Goal: Task Accomplishment & Management: Complete application form

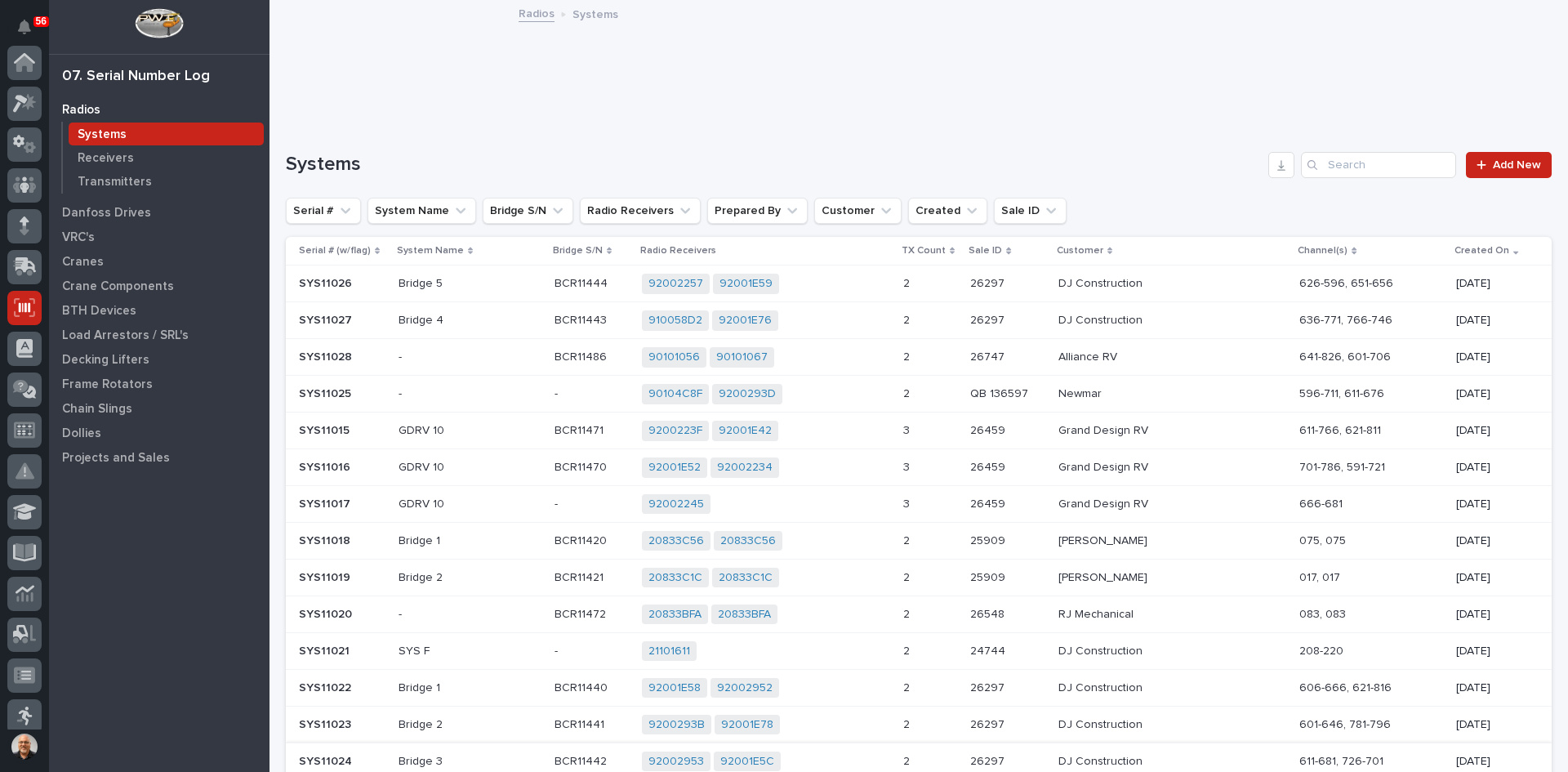
scroll to position [215, 0]
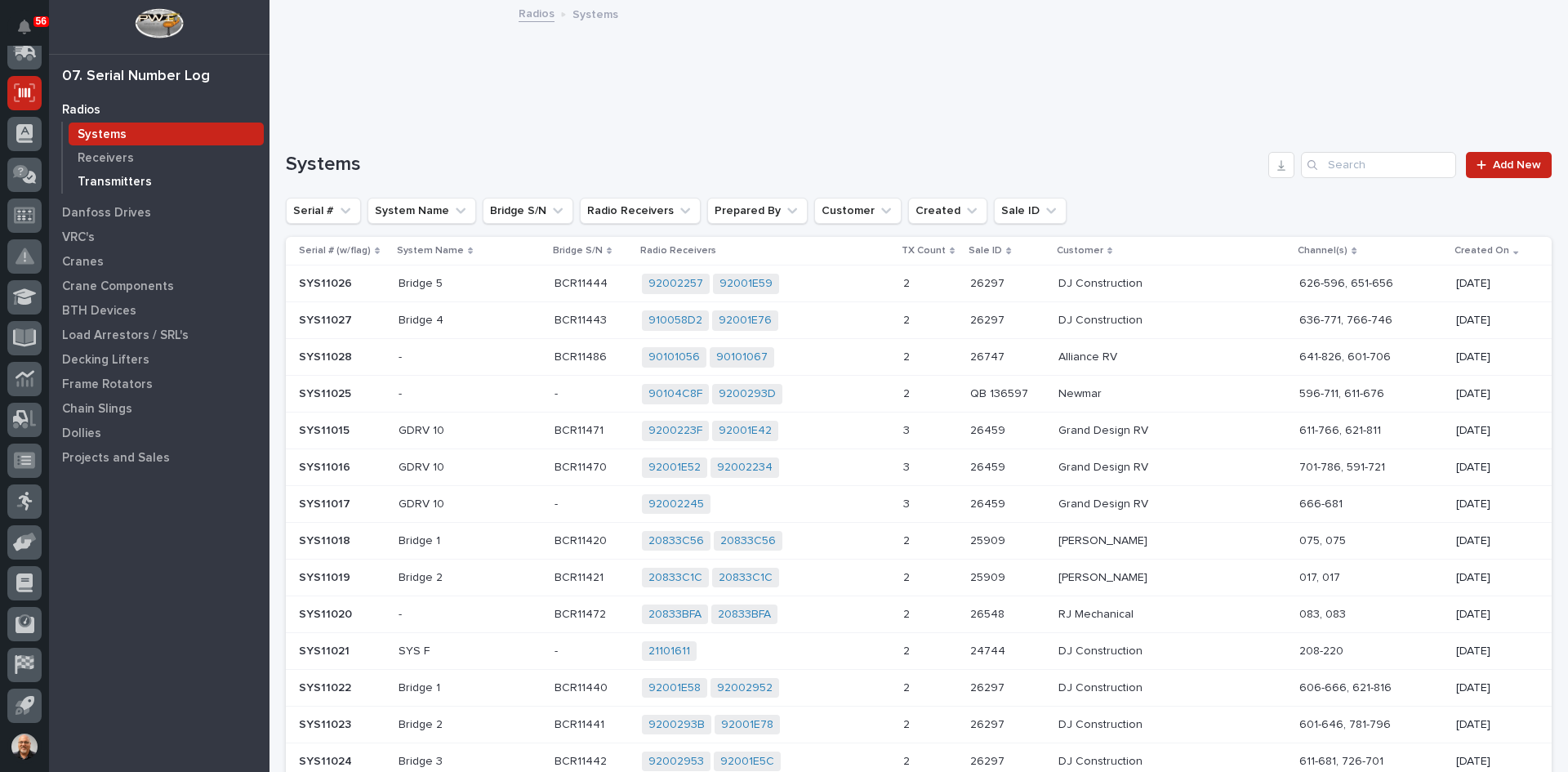
click at [133, 178] on p "Transmitters" at bounding box center [115, 182] width 74 height 15
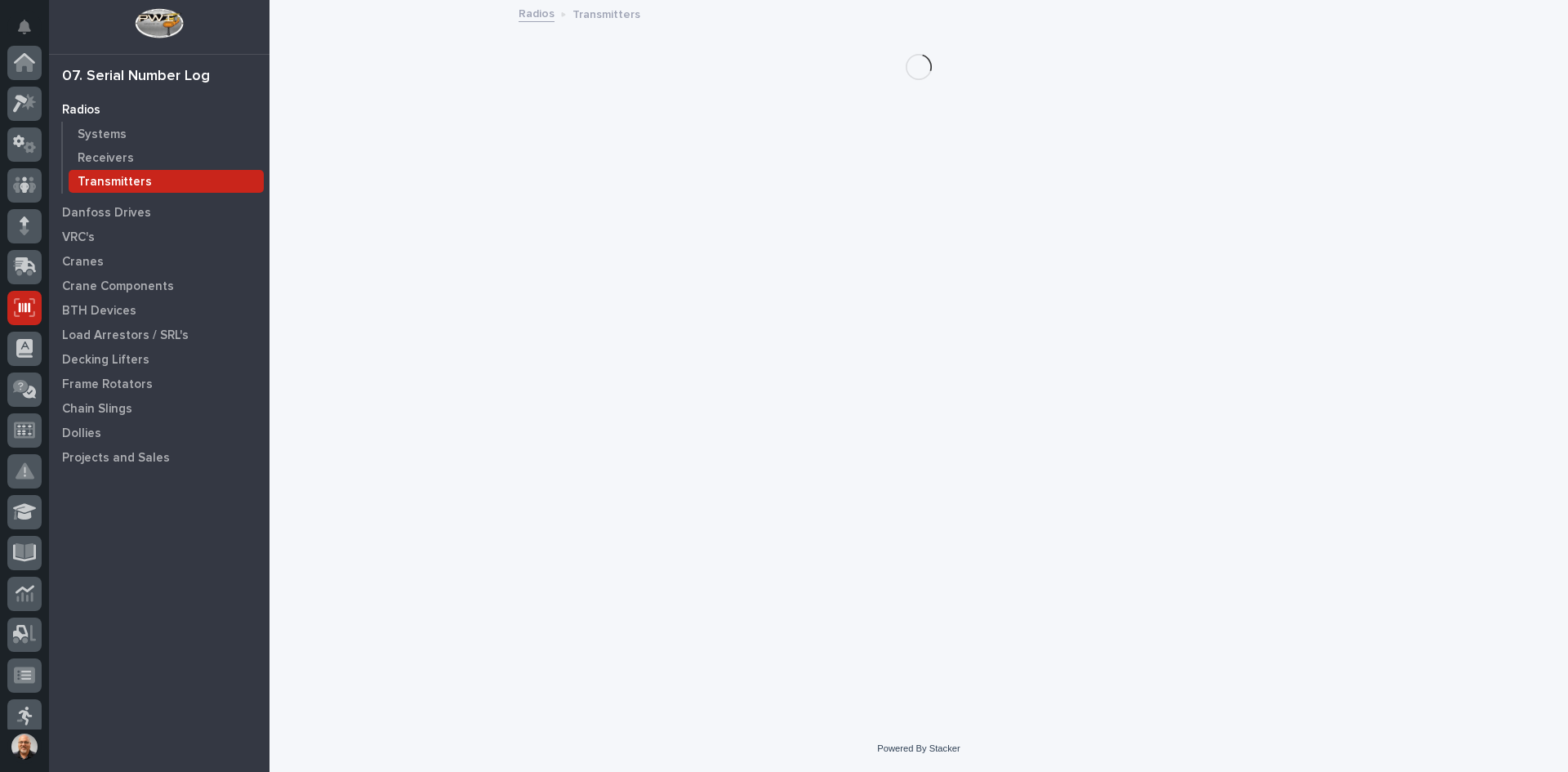
scroll to position [215, 0]
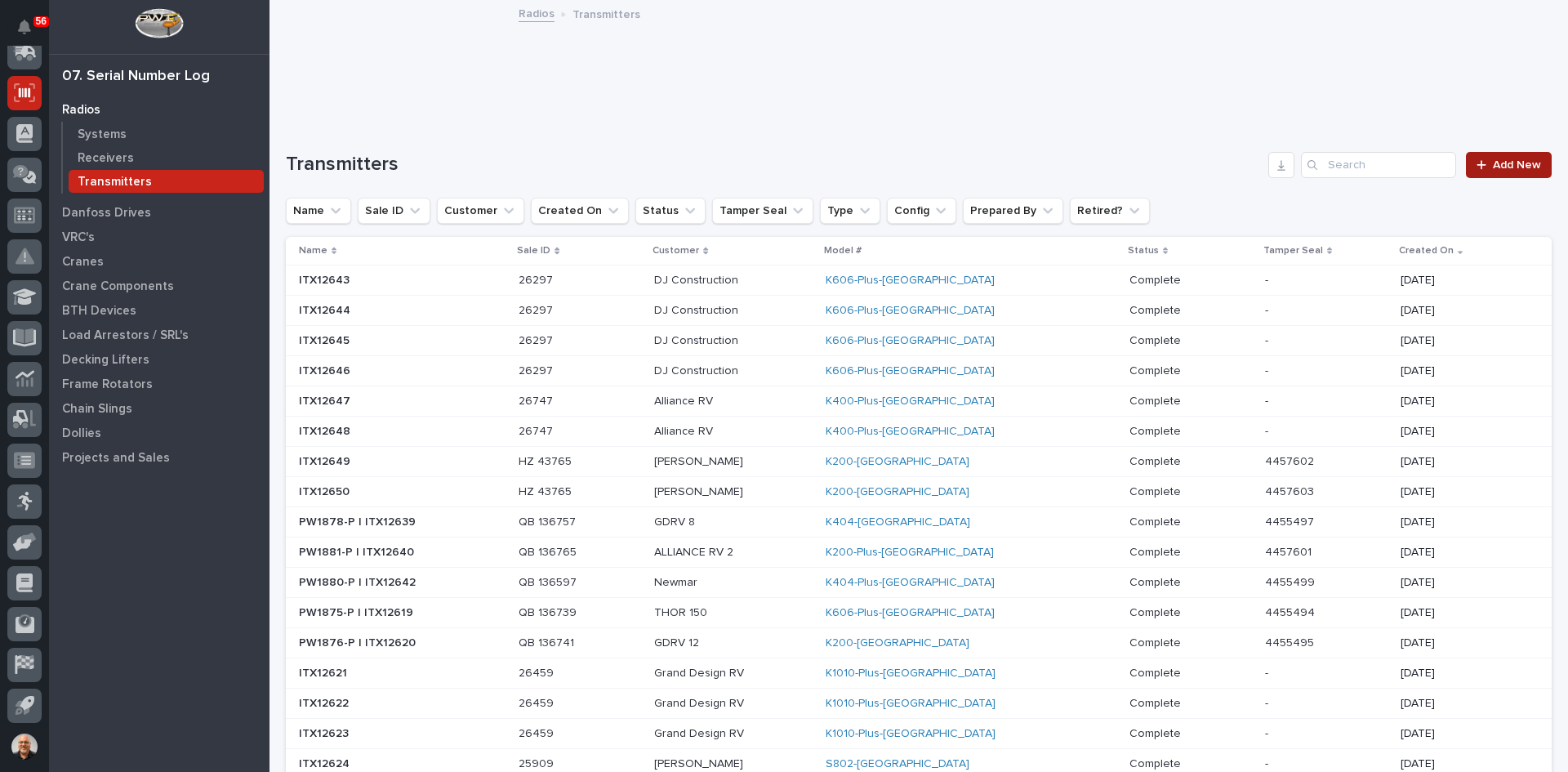
click at [1504, 168] on span "Add New" at bounding box center [1517, 165] width 48 height 12
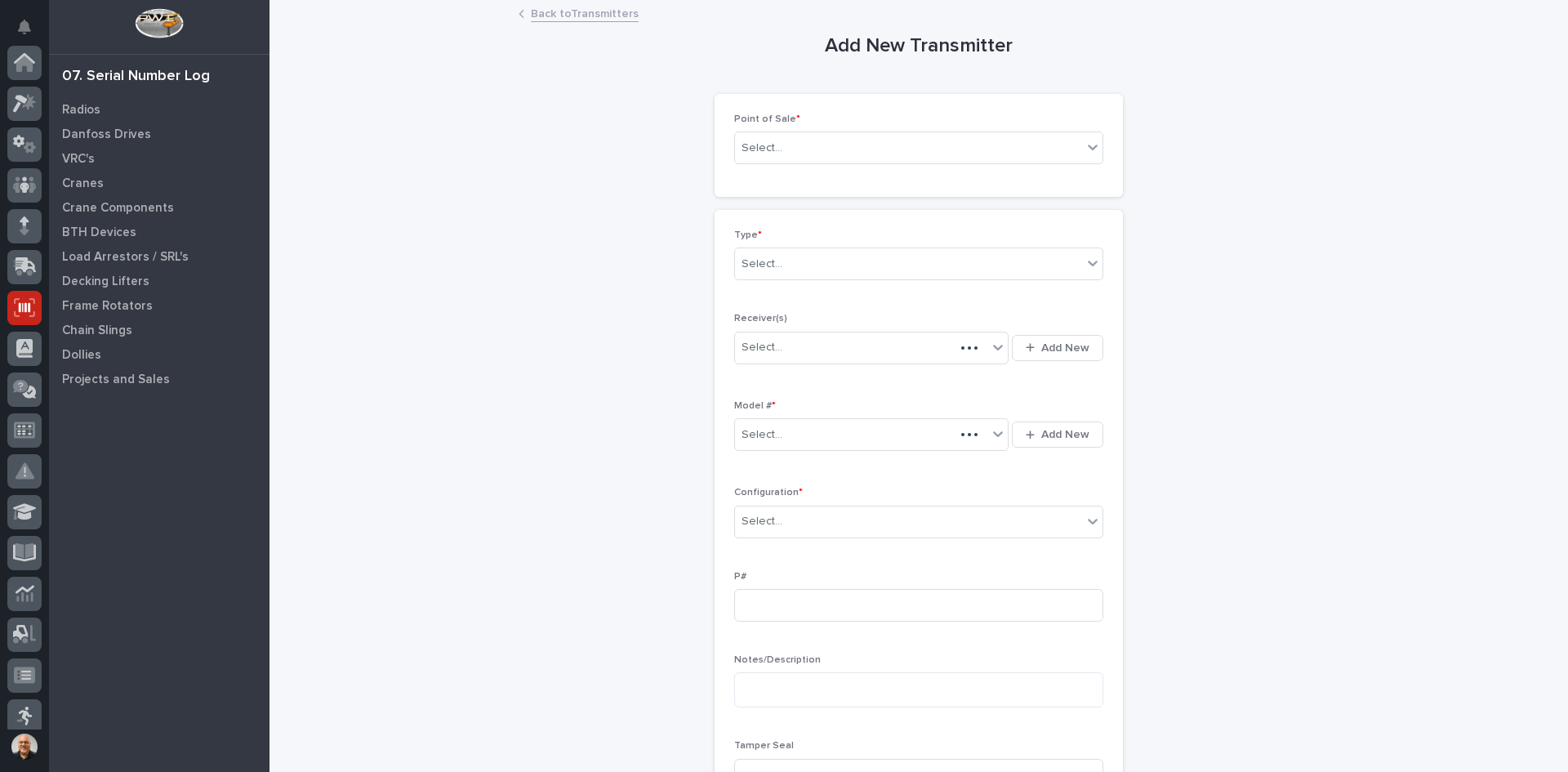
scroll to position [215, 0]
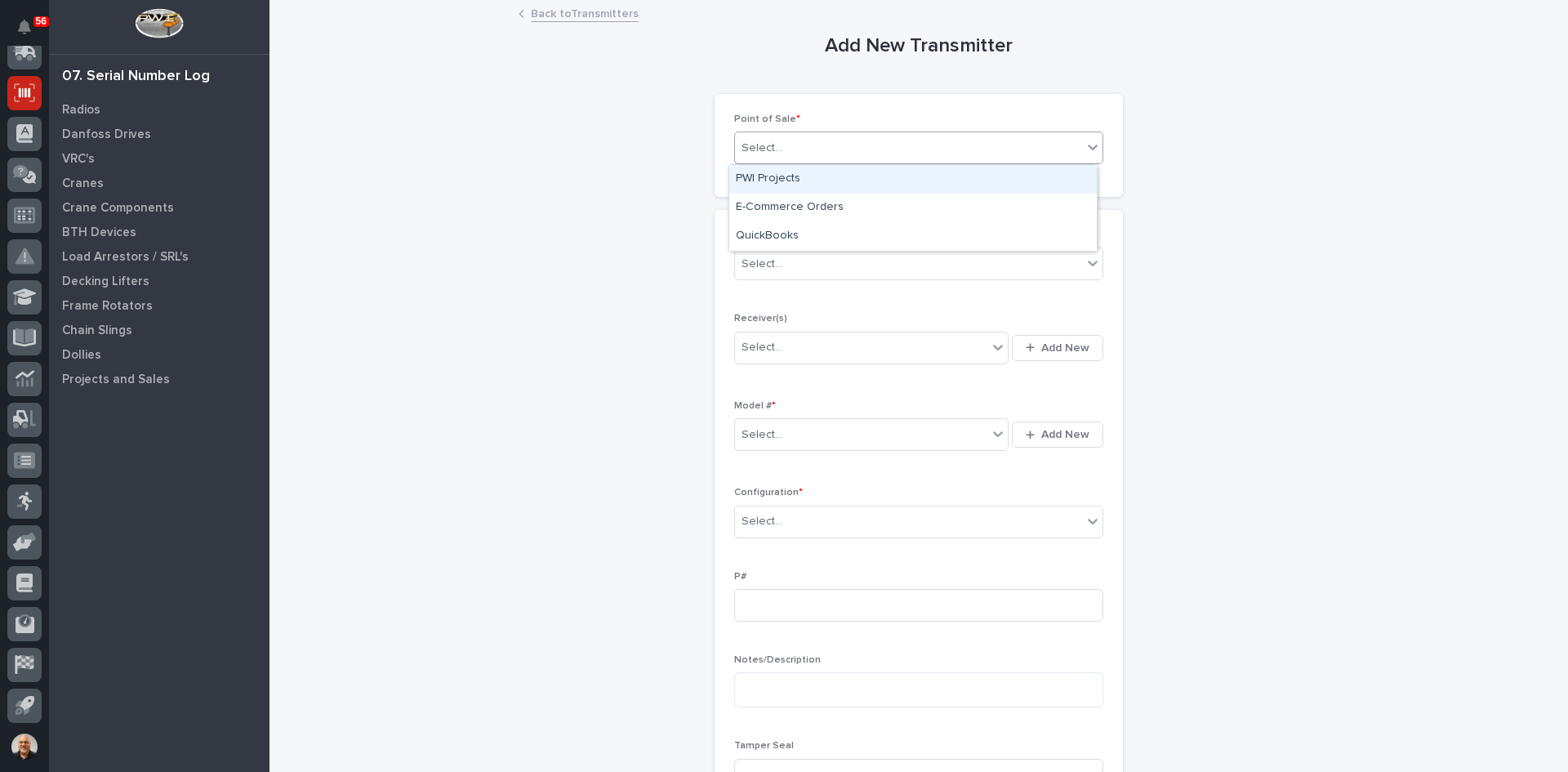
click at [856, 144] on div "Select..." at bounding box center [909, 148] width 347 height 27
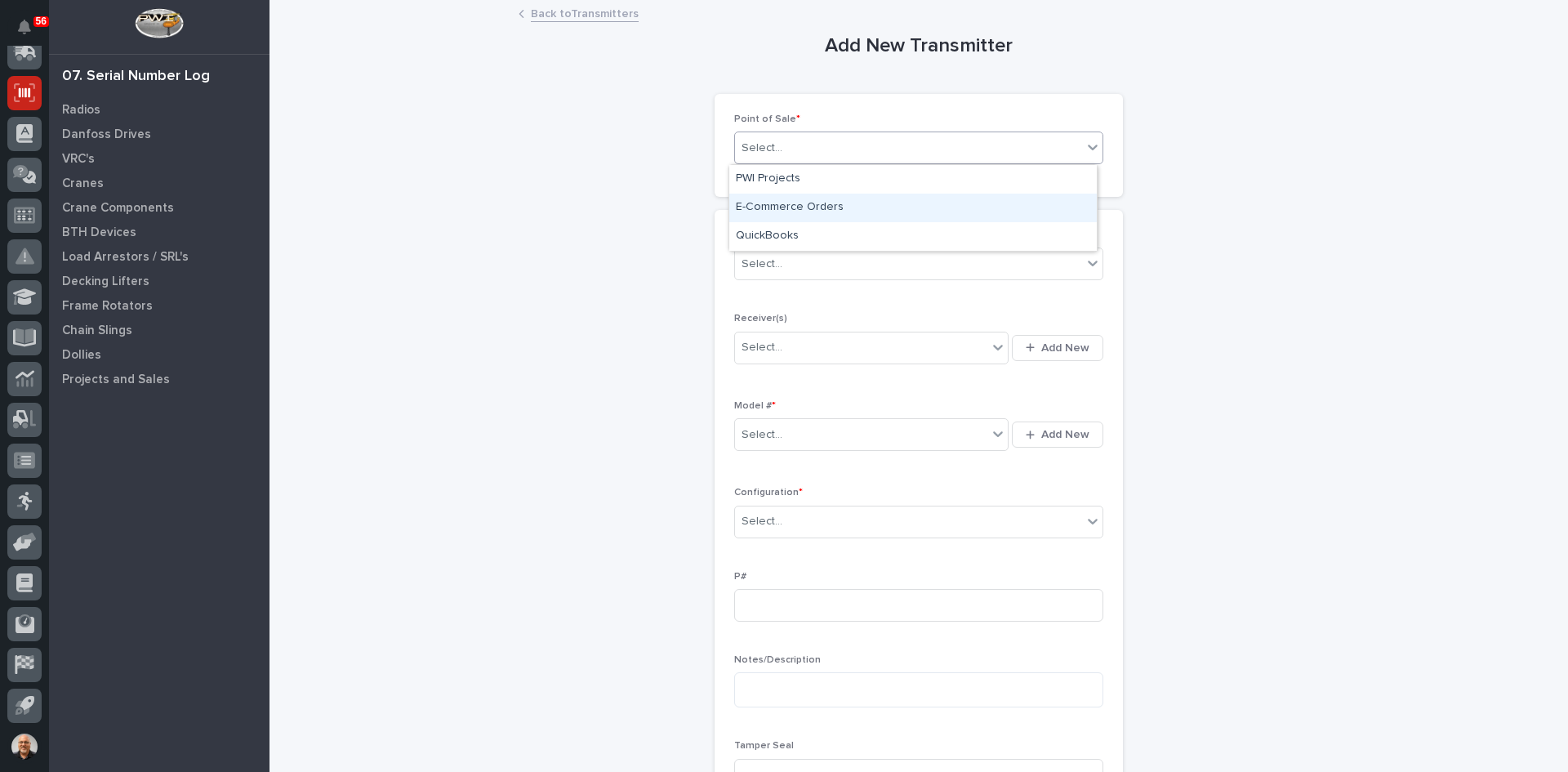
click at [804, 206] on div "E-Commerce Orders" at bounding box center [913, 208] width 367 height 29
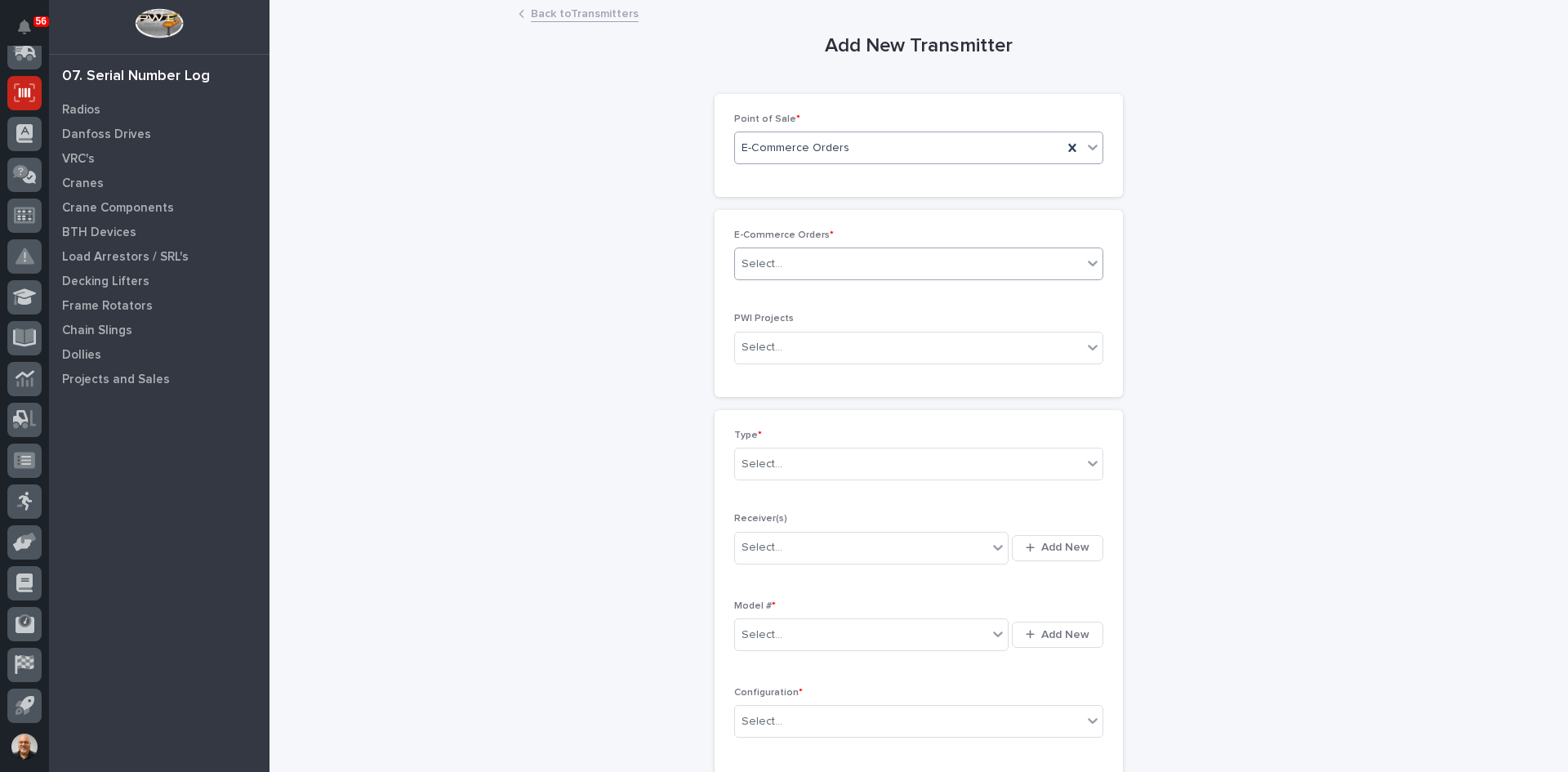
click at [805, 265] on div "Select..." at bounding box center [909, 264] width 347 height 27
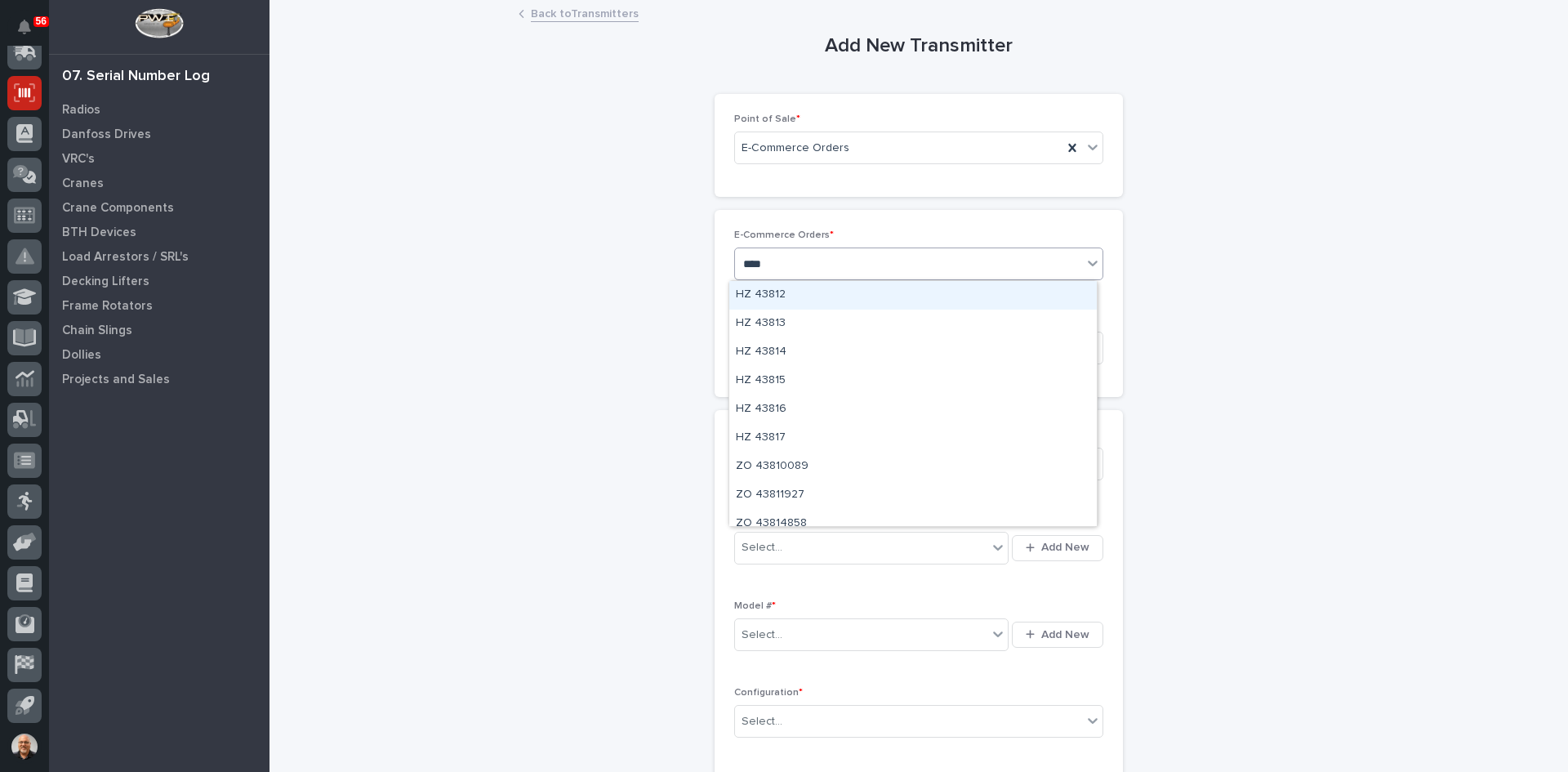
type input "*****"
click at [782, 300] on div "HZ 43816" at bounding box center [913, 295] width 367 height 29
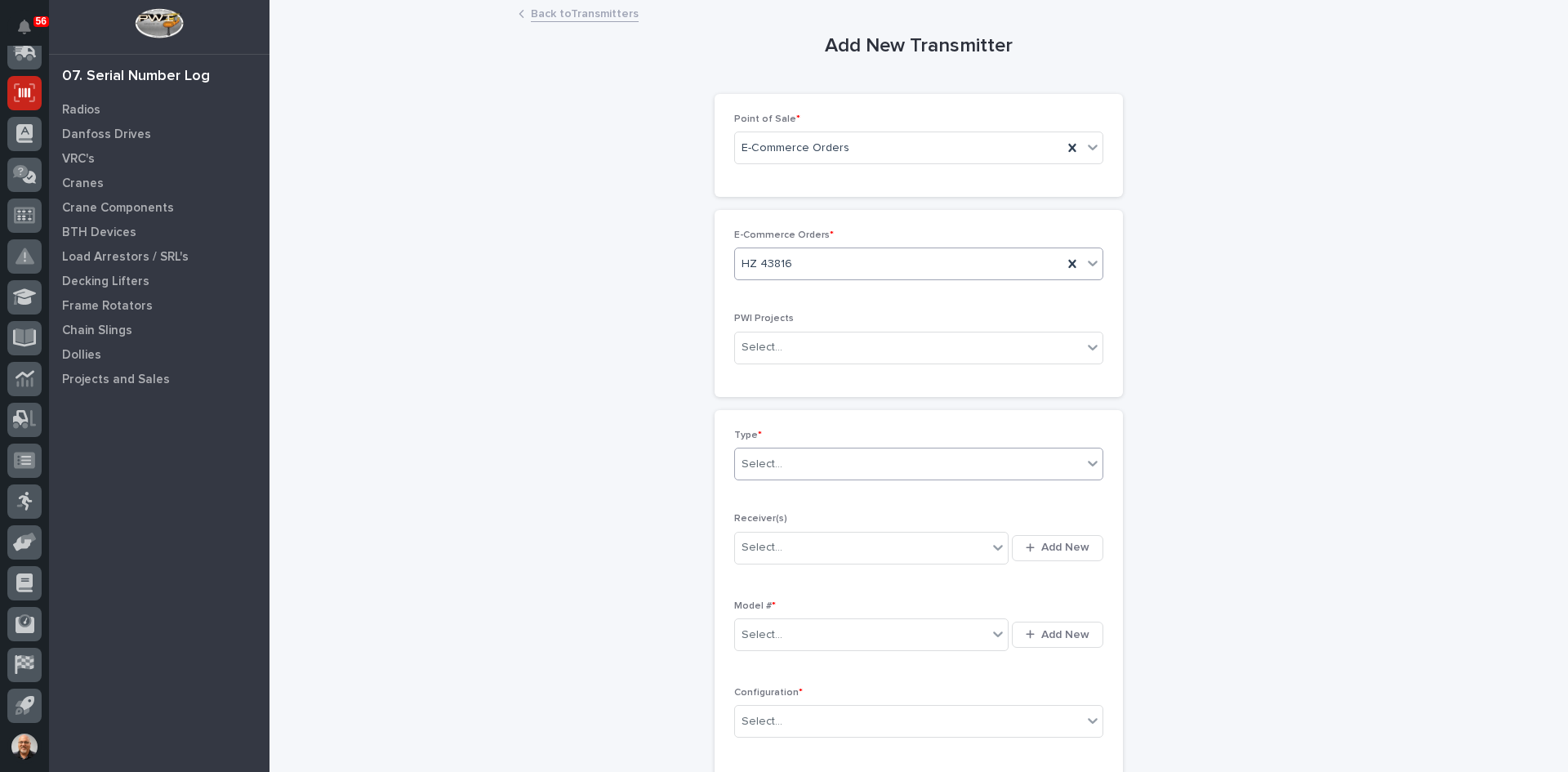
click at [791, 461] on div "Select..." at bounding box center [909, 464] width 347 height 27
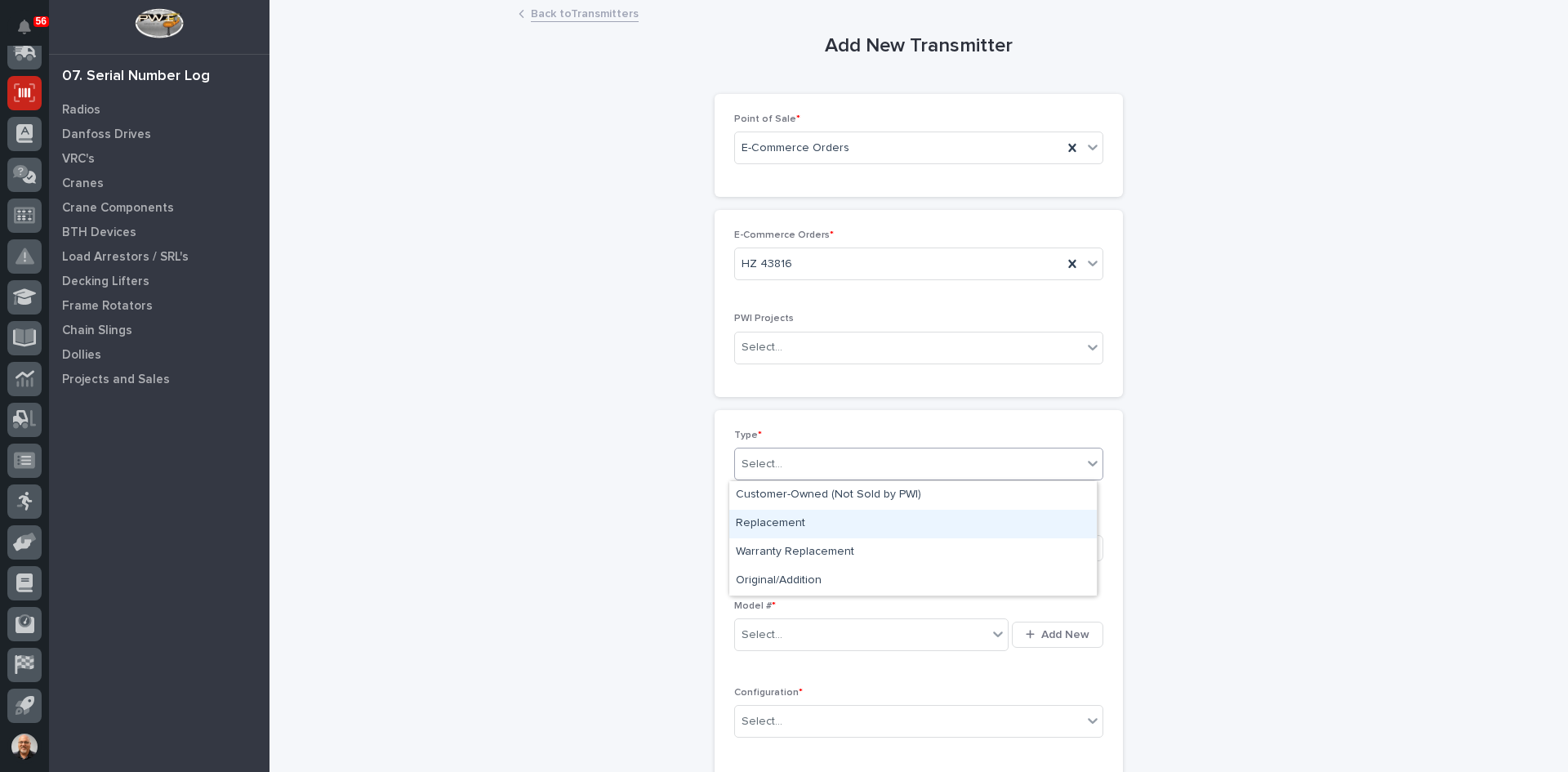
click at [788, 521] on div "Replacement" at bounding box center [913, 524] width 367 height 29
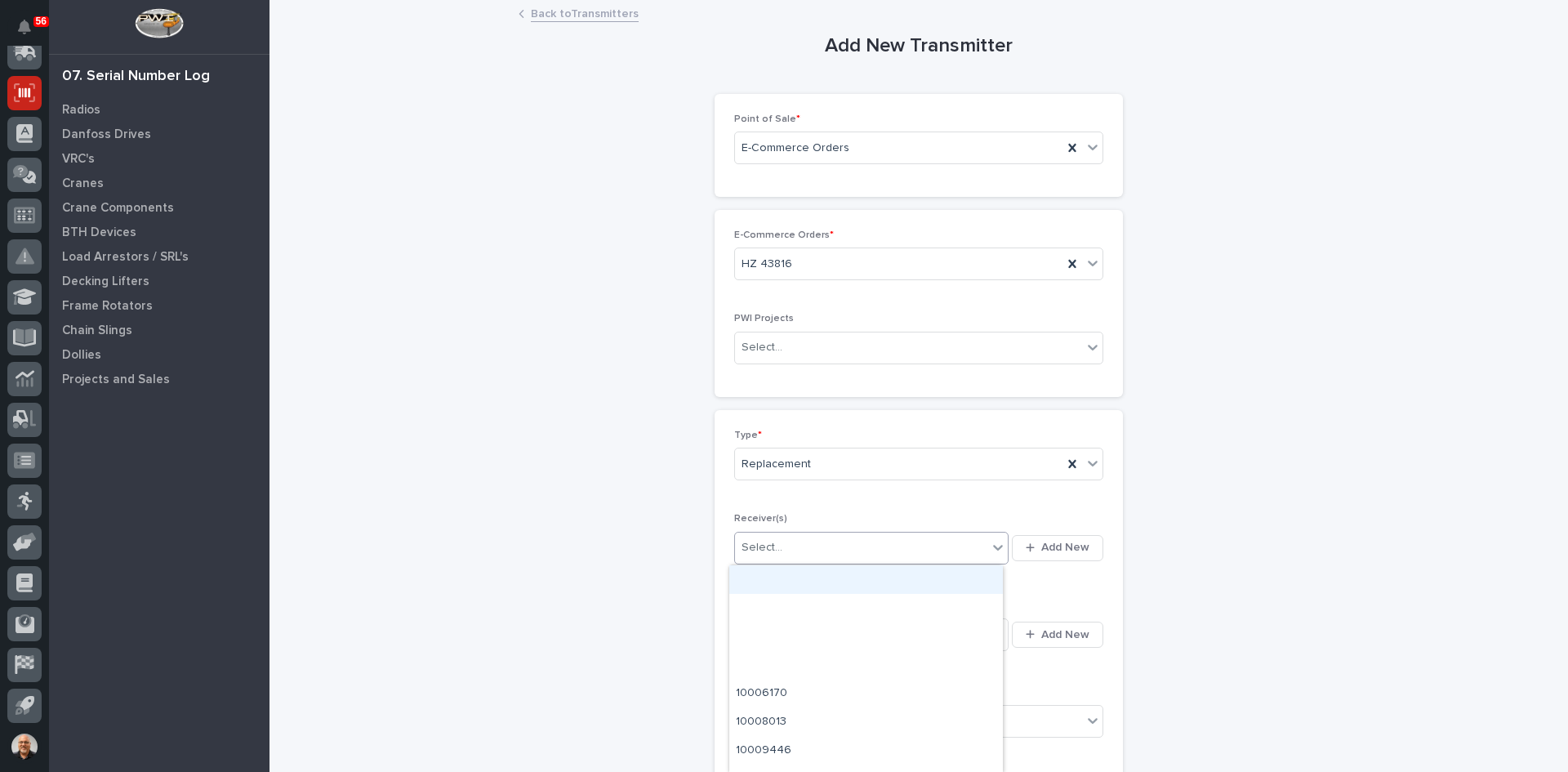
click at [786, 543] on div "Select..." at bounding box center [862, 547] width 253 height 27
type input "********"
click at [766, 577] on div "10015589" at bounding box center [867, 580] width 274 height 29
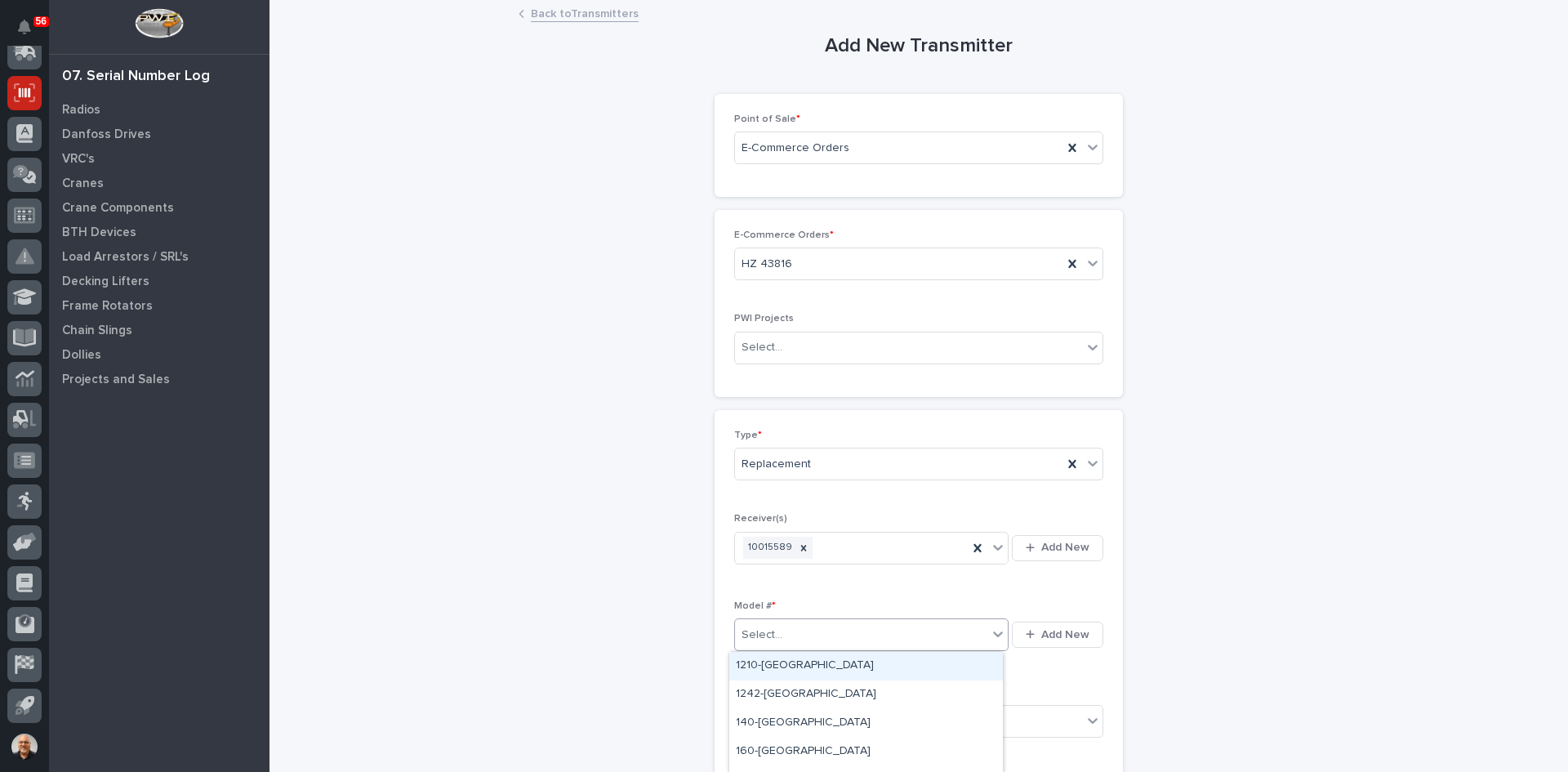
click at [786, 629] on div "Select..." at bounding box center [862, 635] width 253 height 27
type input "***"
click at [778, 690] on div "310-1/B/2-[GEOGRAPHIC_DATA]" at bounding box center [867, 694] width 274 height 29
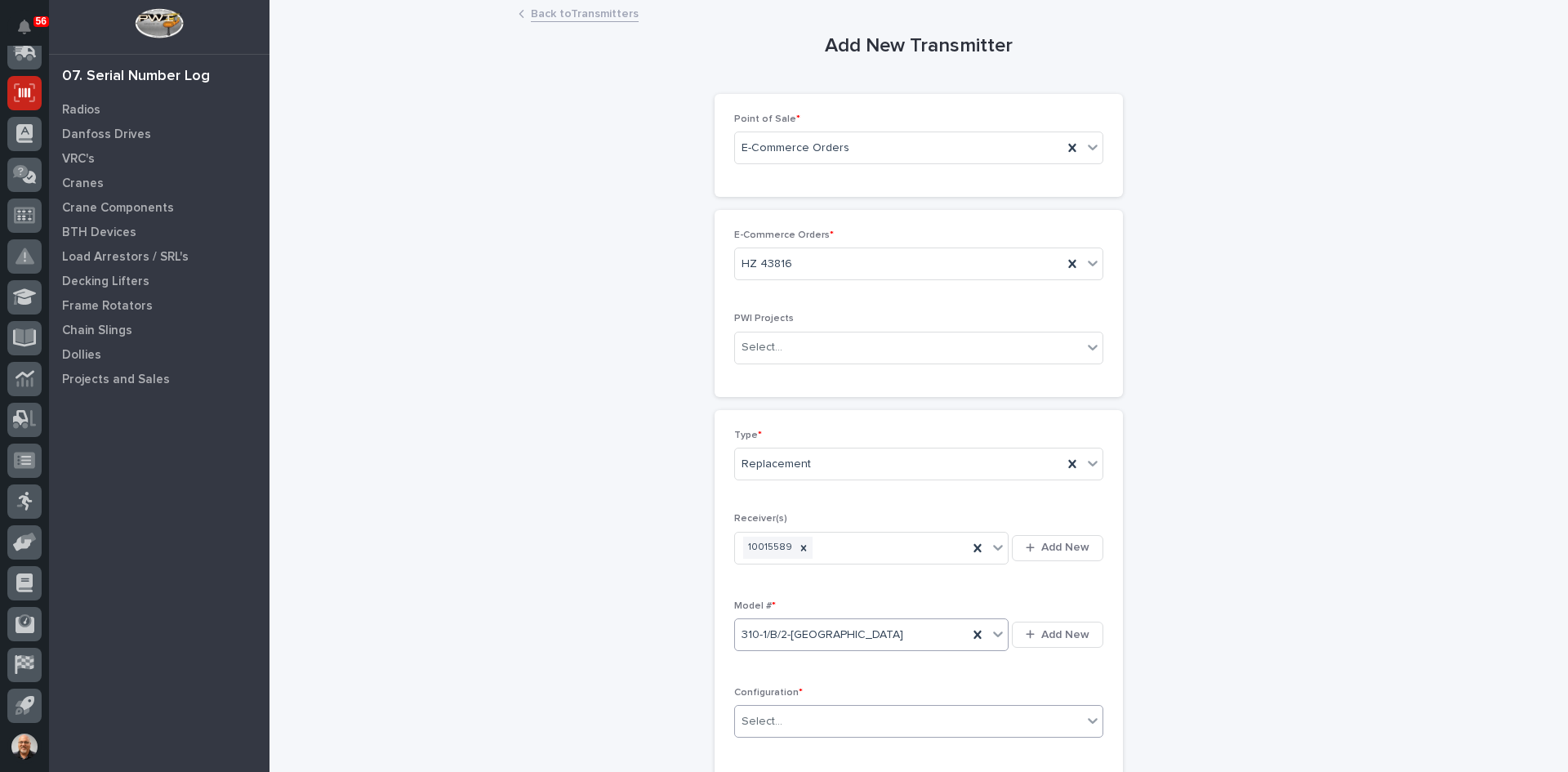
click at [801, 715] on div "Select..." at bounding box center [909, 722] width 347 height 27
click at [754, 629] on div "A/B/Both" at bounding box center [913, 632] width 367 height 29
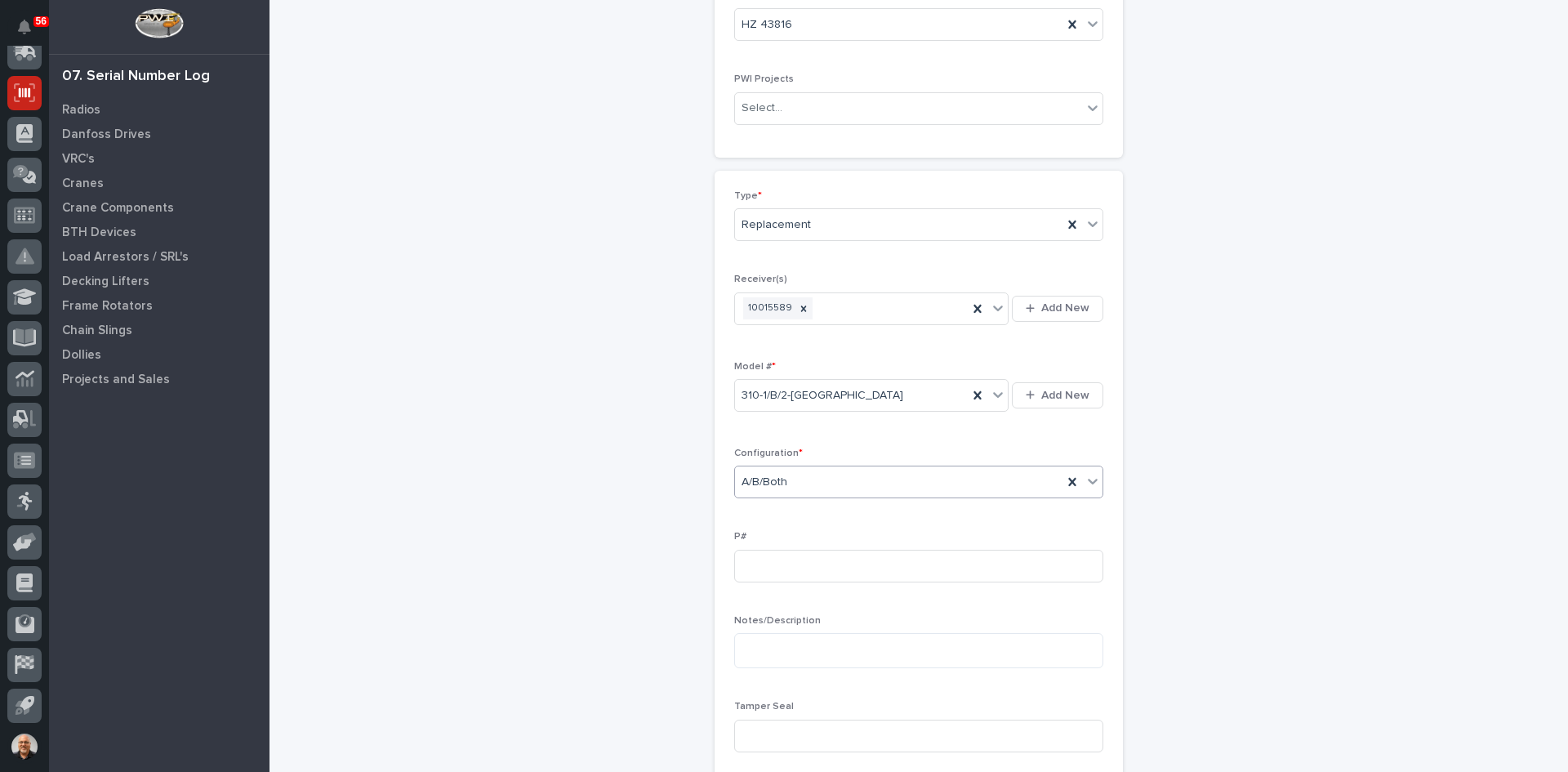
scroll to position [245, 0]
click at [760, 569] on input at bounding box center [919, 561] width 369 height 33
type input "PW1883-P"
click at [768, 718] on input at bounding box center [919, 731] width 369 height 33
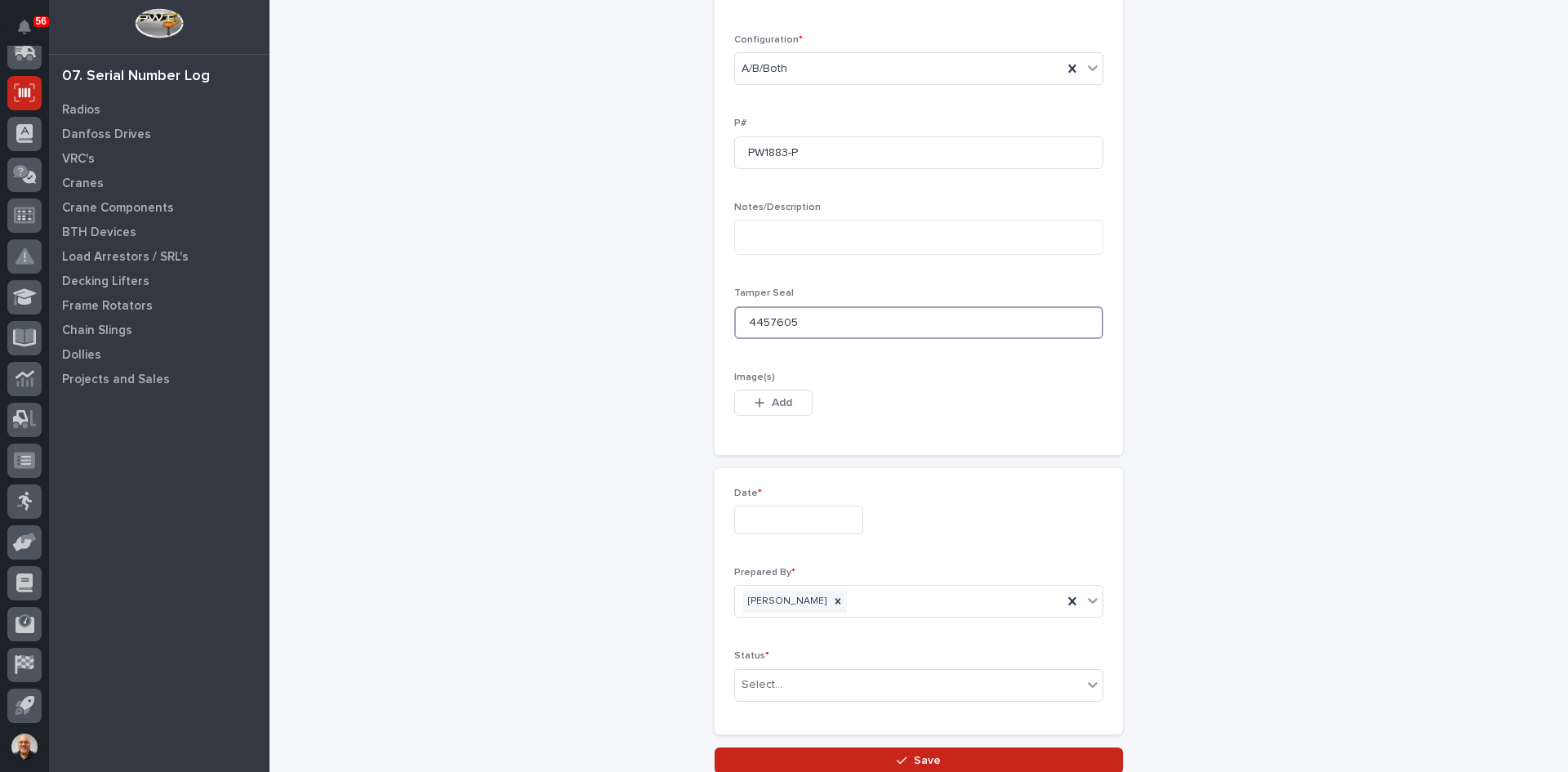
scroll to position [654, 0]
type input "4457605"
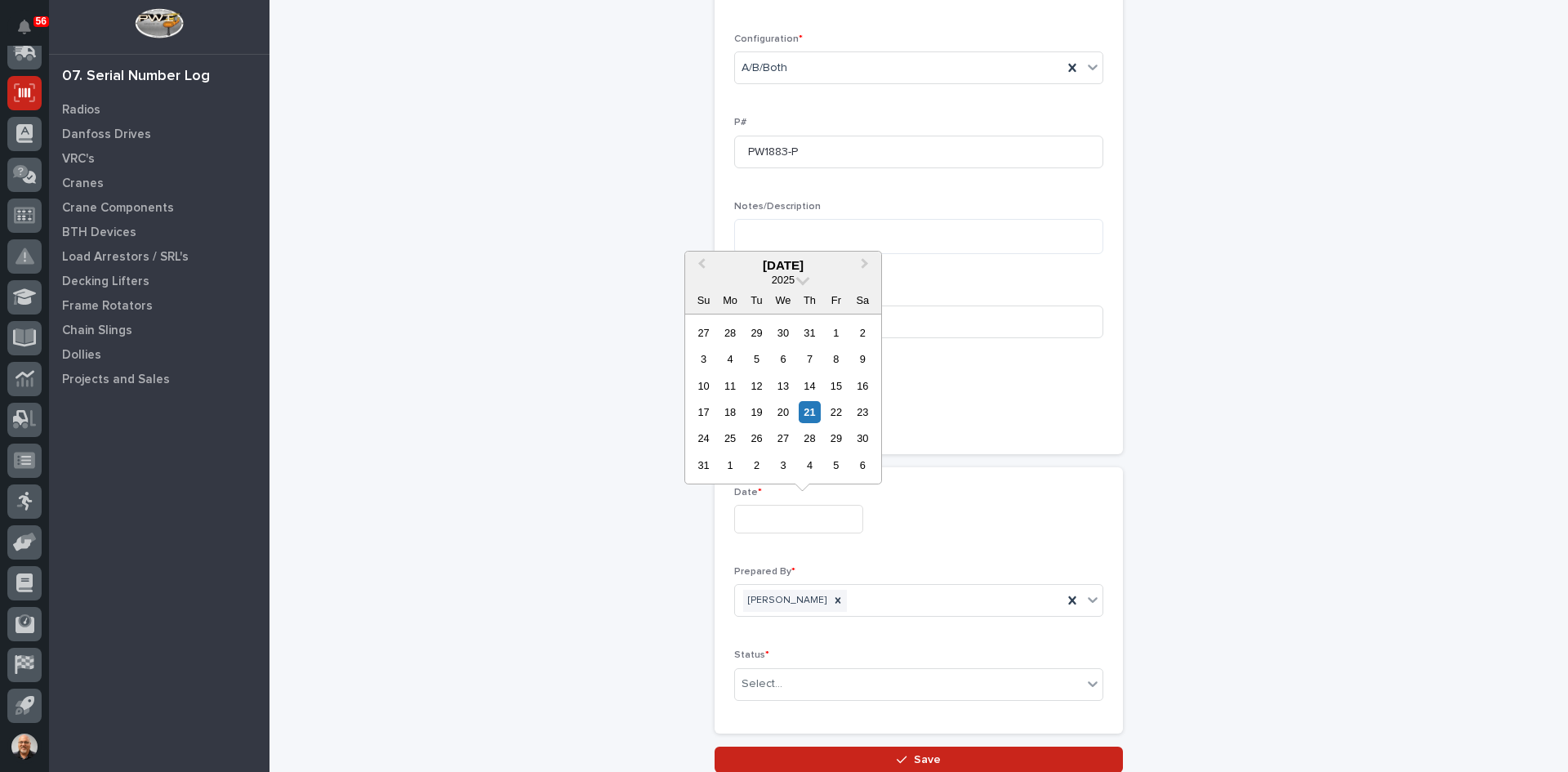
click at [788, 526] on input "text" at bounding box center [799, 519] width 129 height 29
click at [806, 414] on div "21" at bounding box center [810, 412] width 22 height 22
type input "**********"
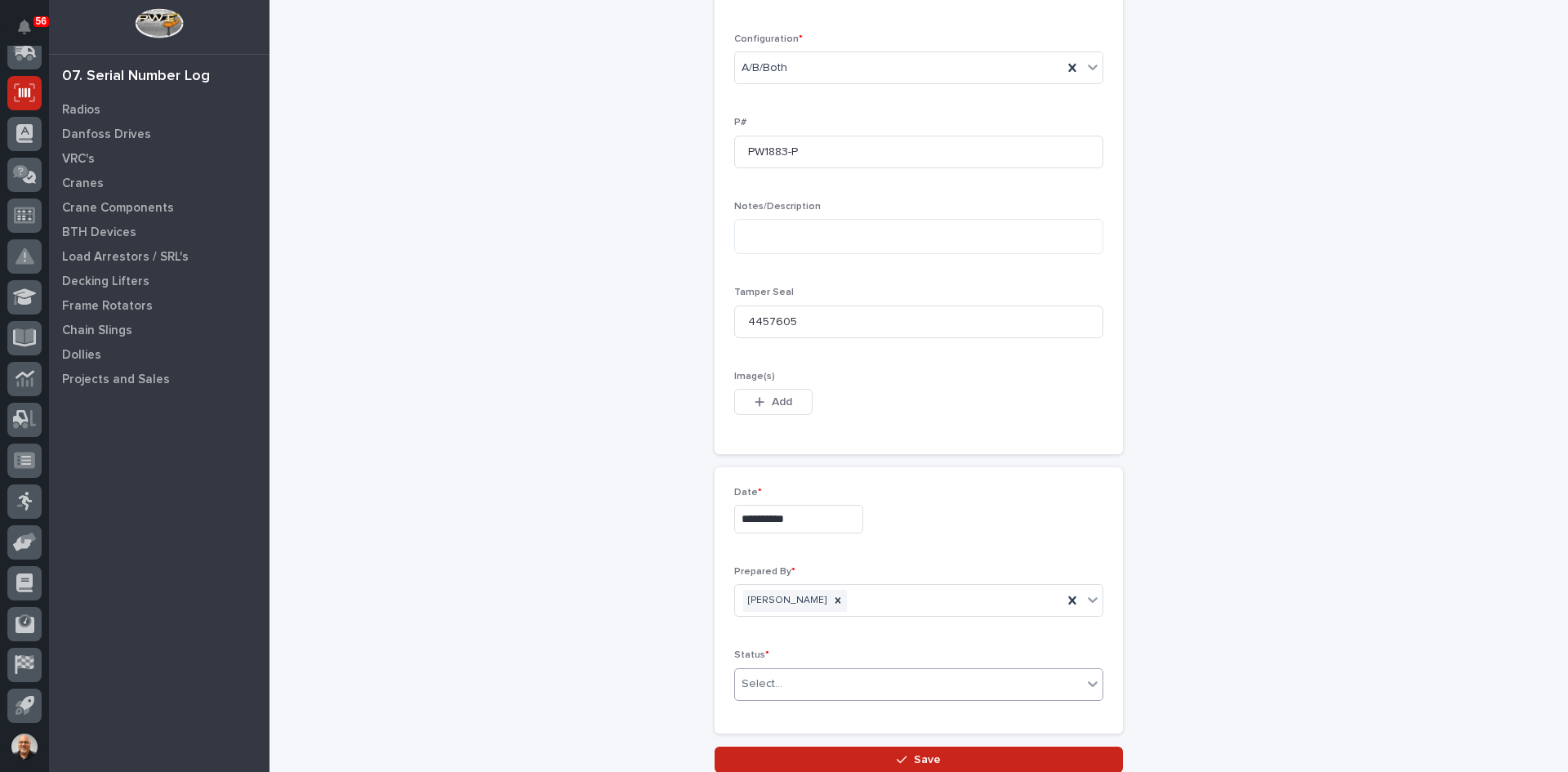
click at [795, 686] on div "Select..." at bounding box center [909, 684] width 347 height 27
click at [774, 653] on div "Complete" at bounding box center [913, 653] width 367 height 29
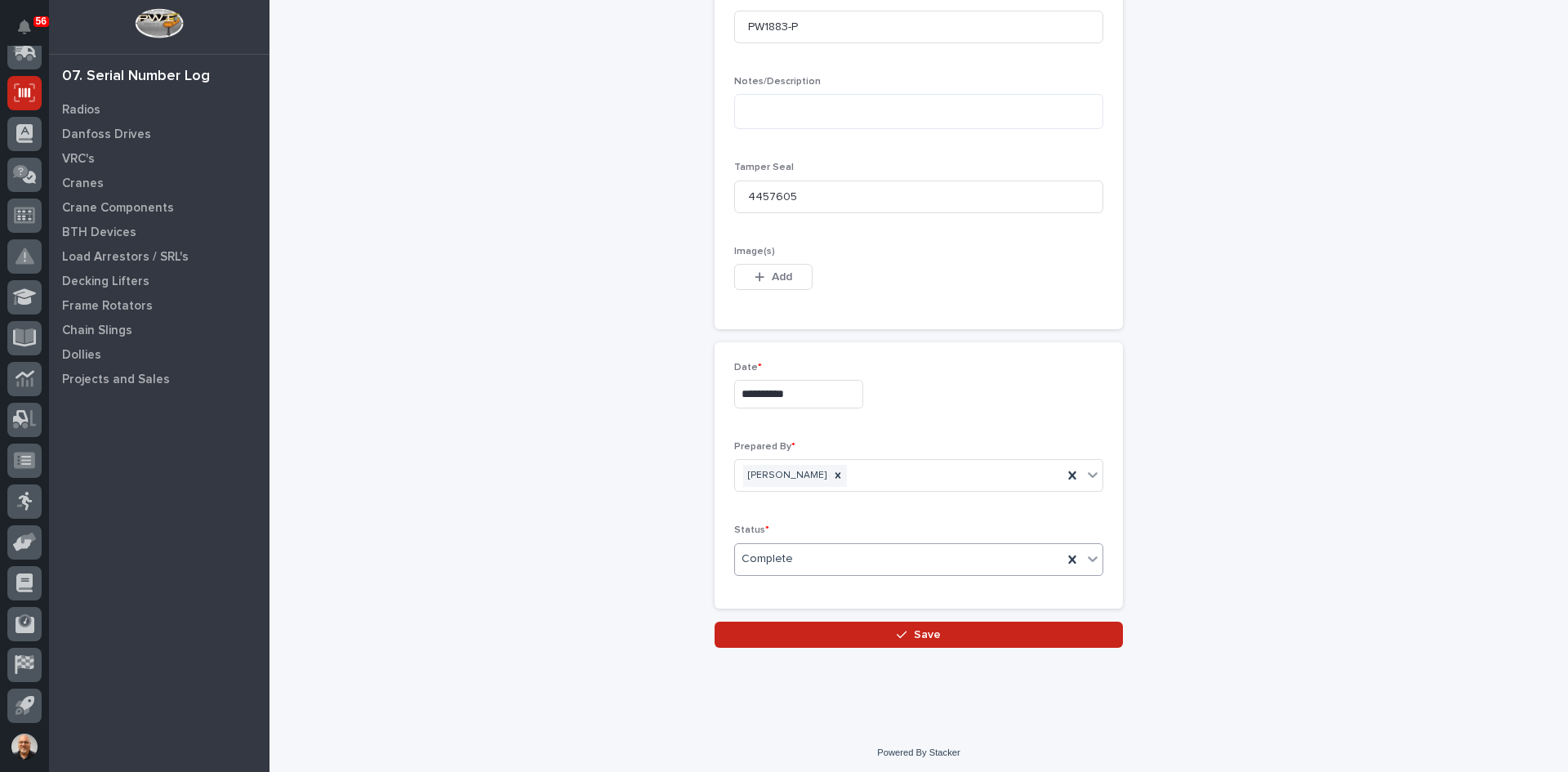
scroll to position [783, 0]
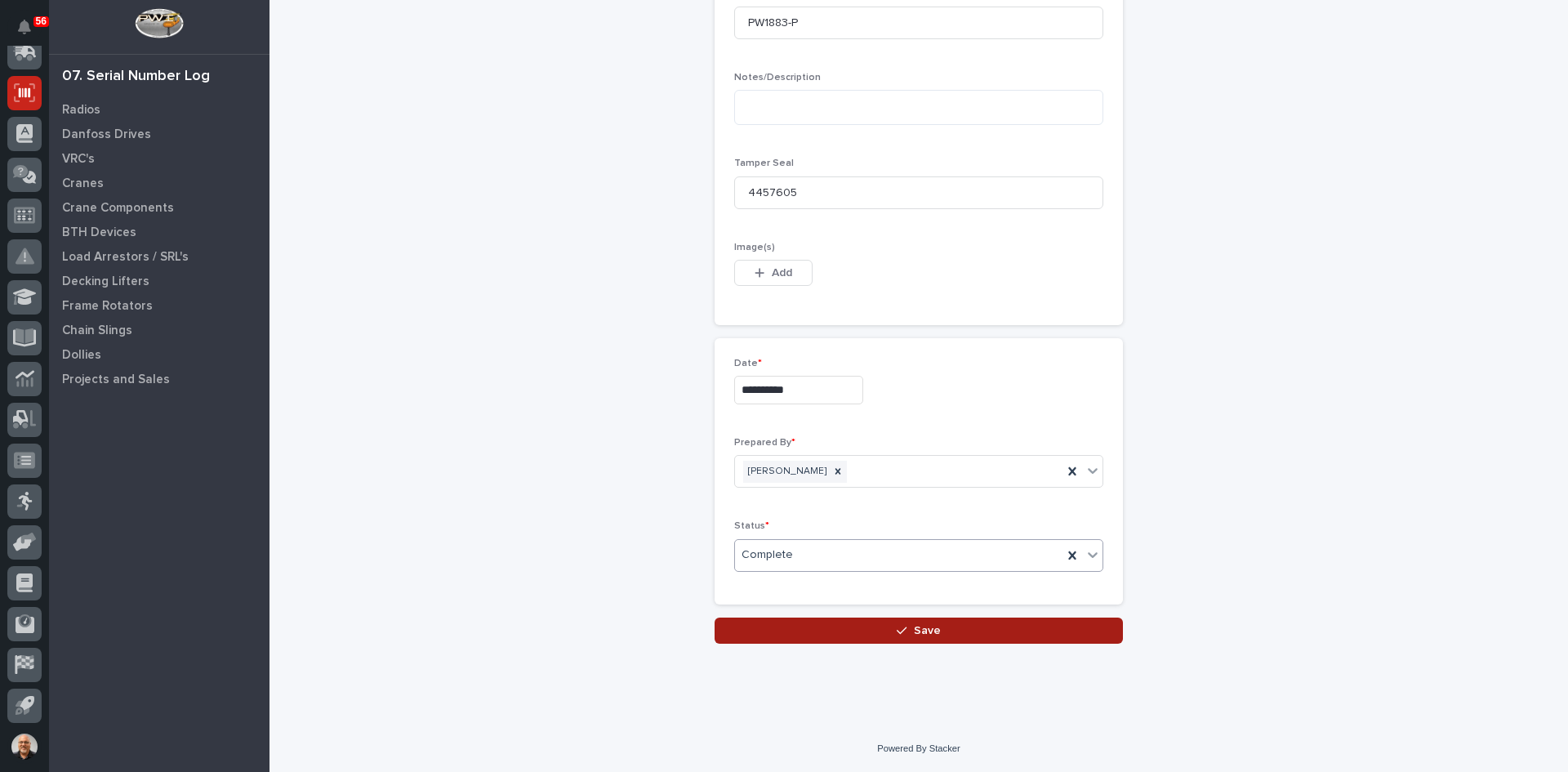
click at [914, 630] on span "Save" at bounding box center [927, 631] width 27 height 15
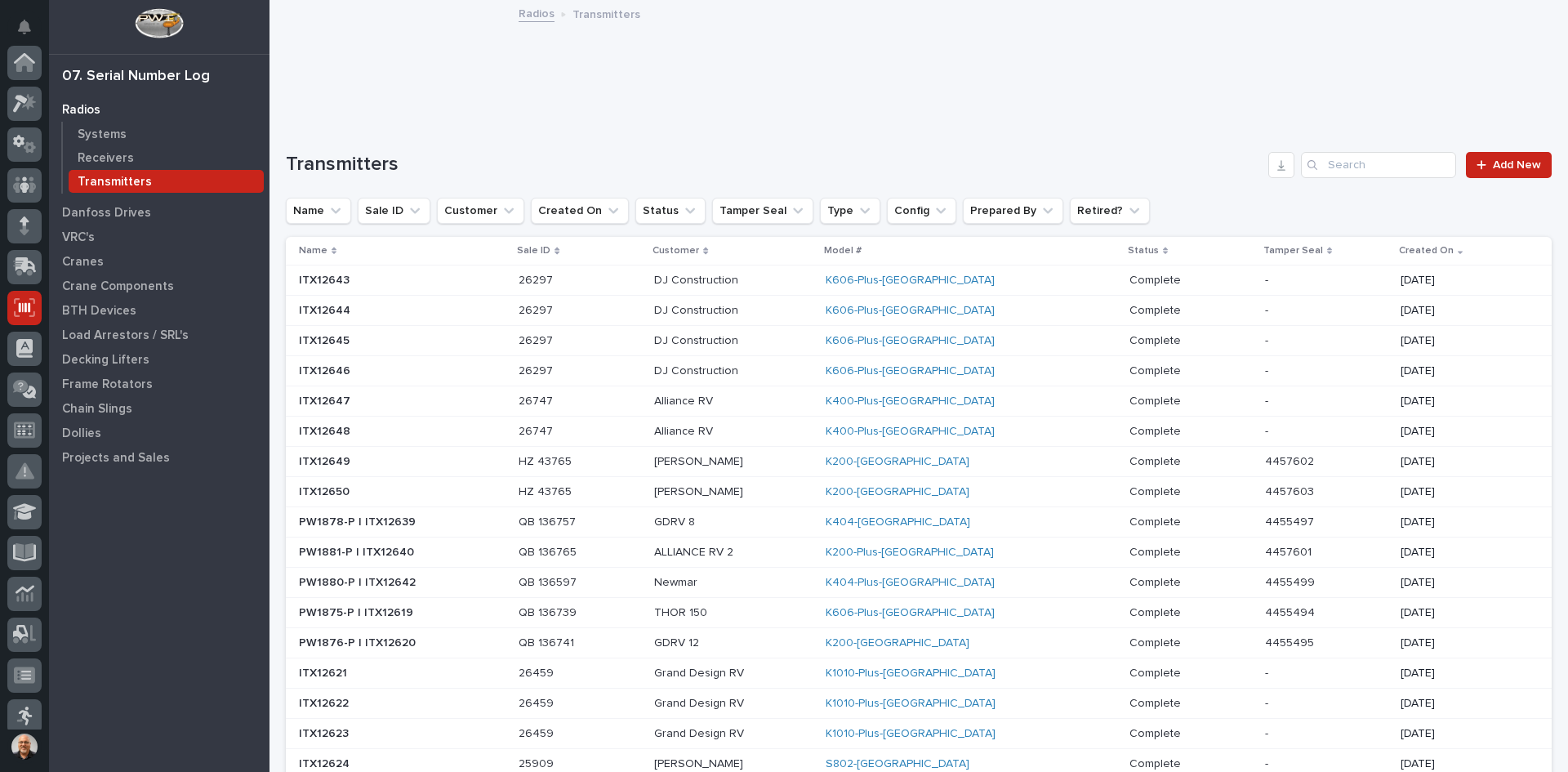
scroll to position [215, 0]
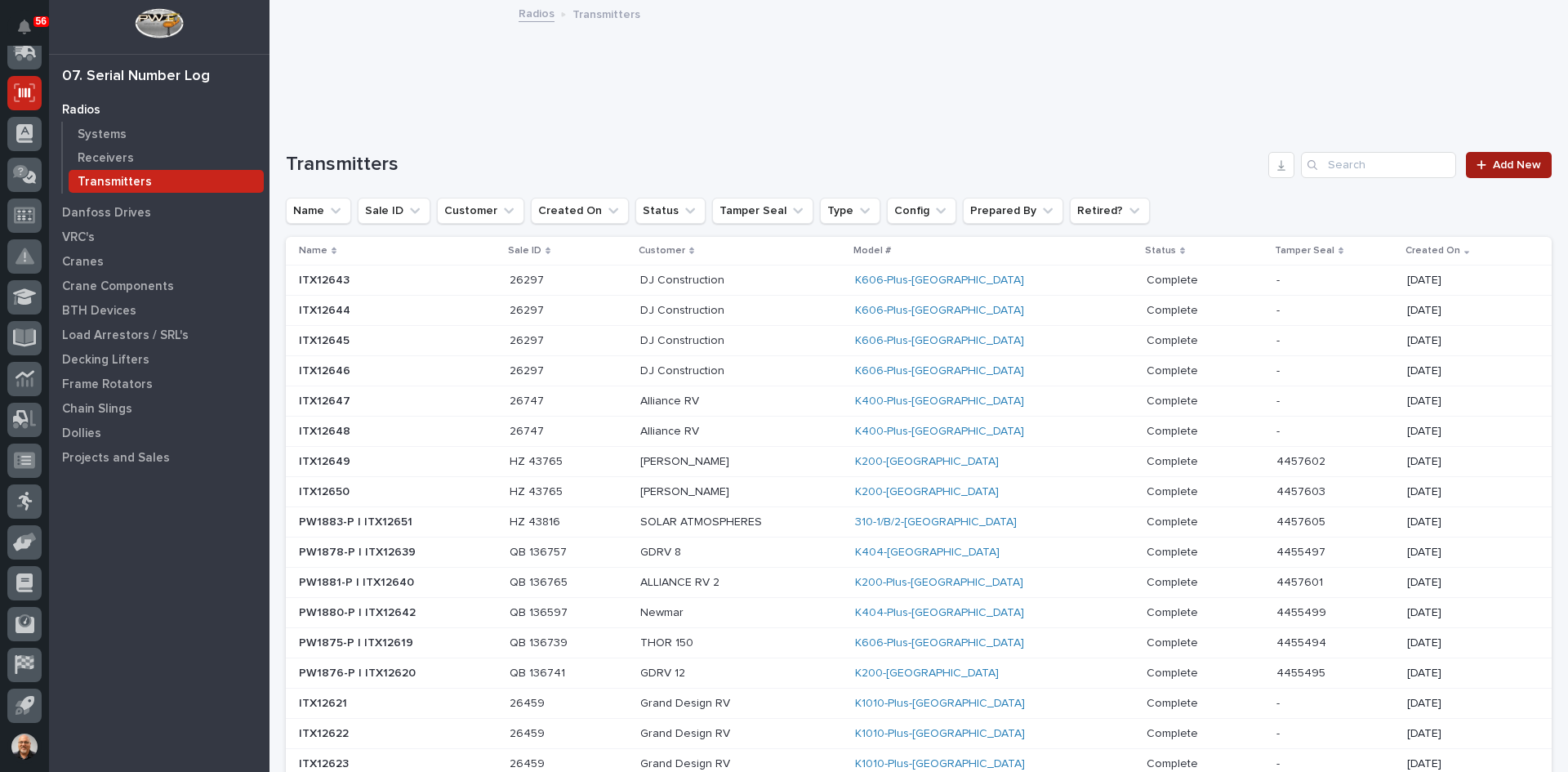
click at [1508, 163] on span "Add New" at bounding box center [1517, 165] width 48 height 12
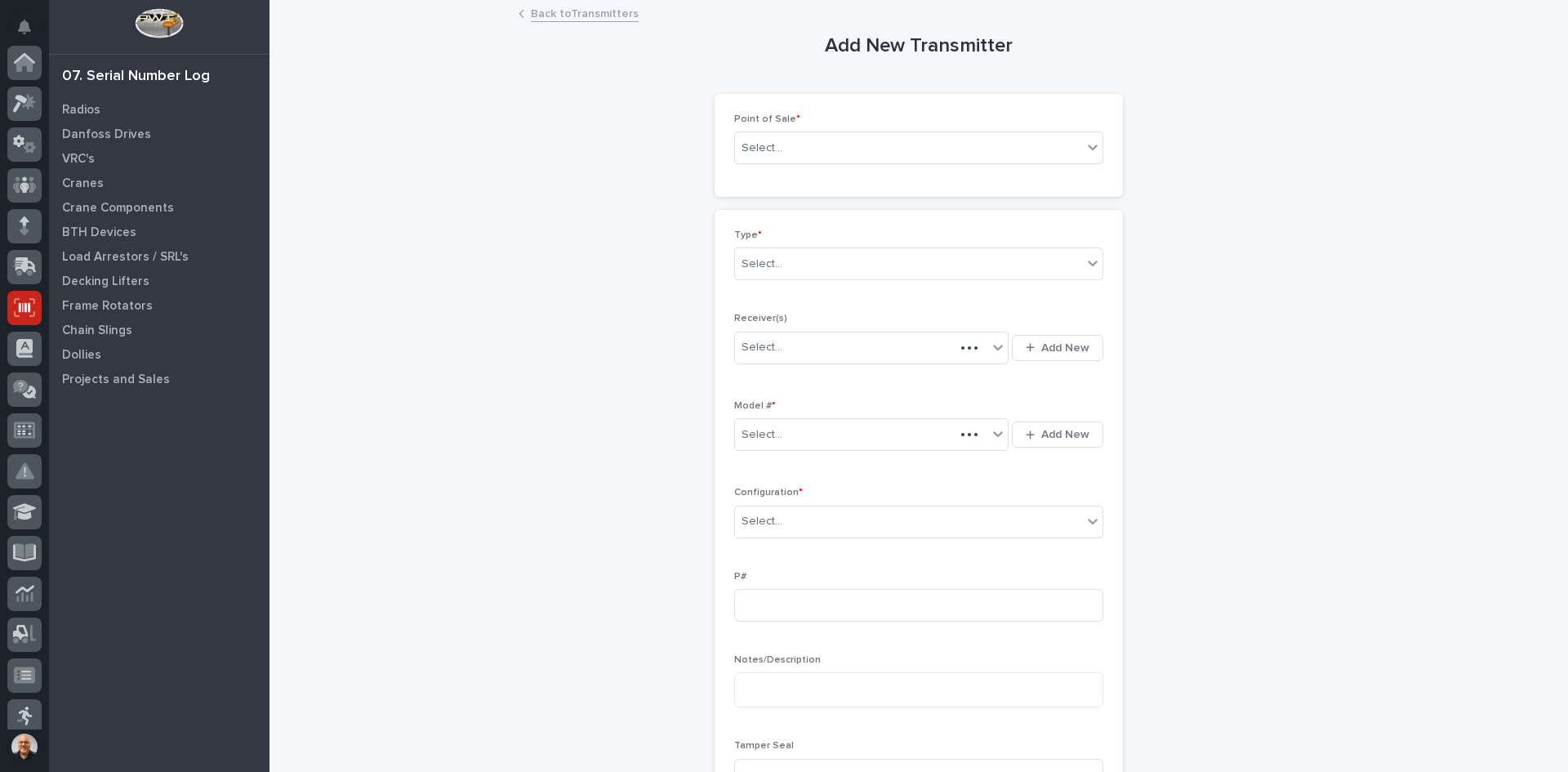
scroll to position [215, 0]
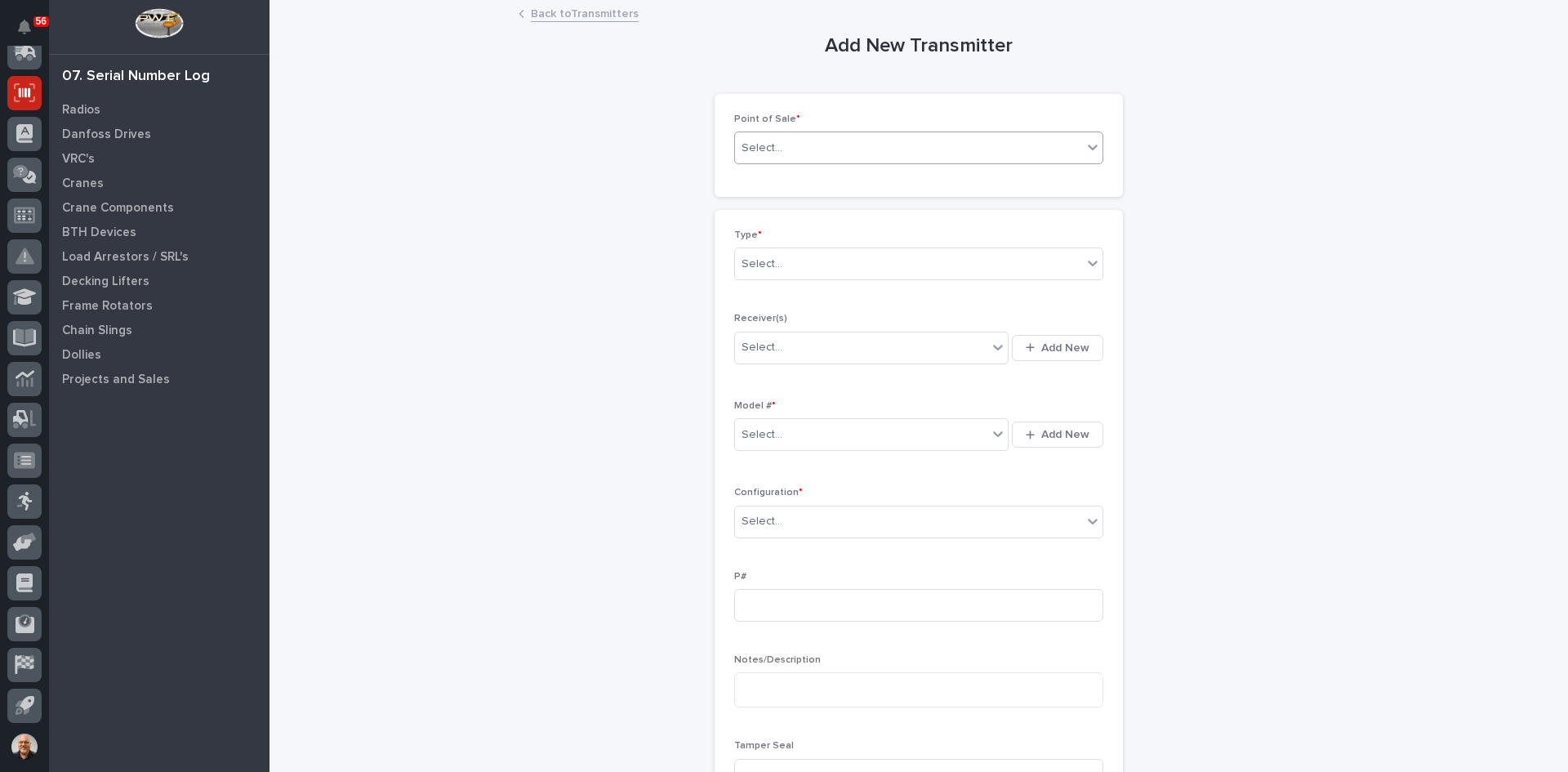
click at [810, 151] on div "Select..." at bounding box center [909, 148] width 347 height 27
click at [786, 206] on div "E-Commerce Orders" at bounding box center [913, 208] width 367 height 29
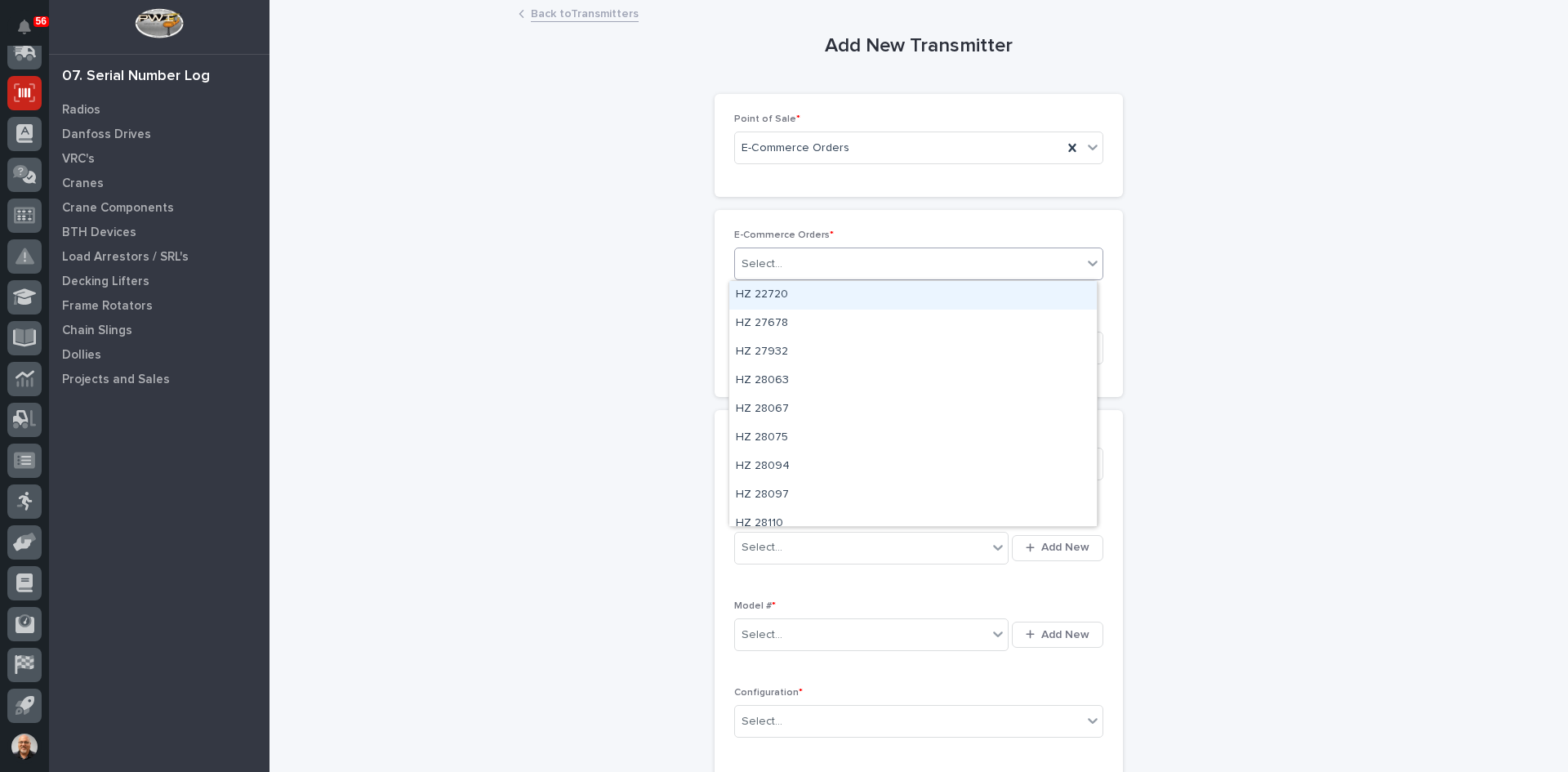
click at [775, 260] on div "Select..." at bounding box center [909, 264] width 347 height 27
type input "*****"
click at [783, 291] on div "HZ 43816" at bounding box center [913, 295] width 367 height 29
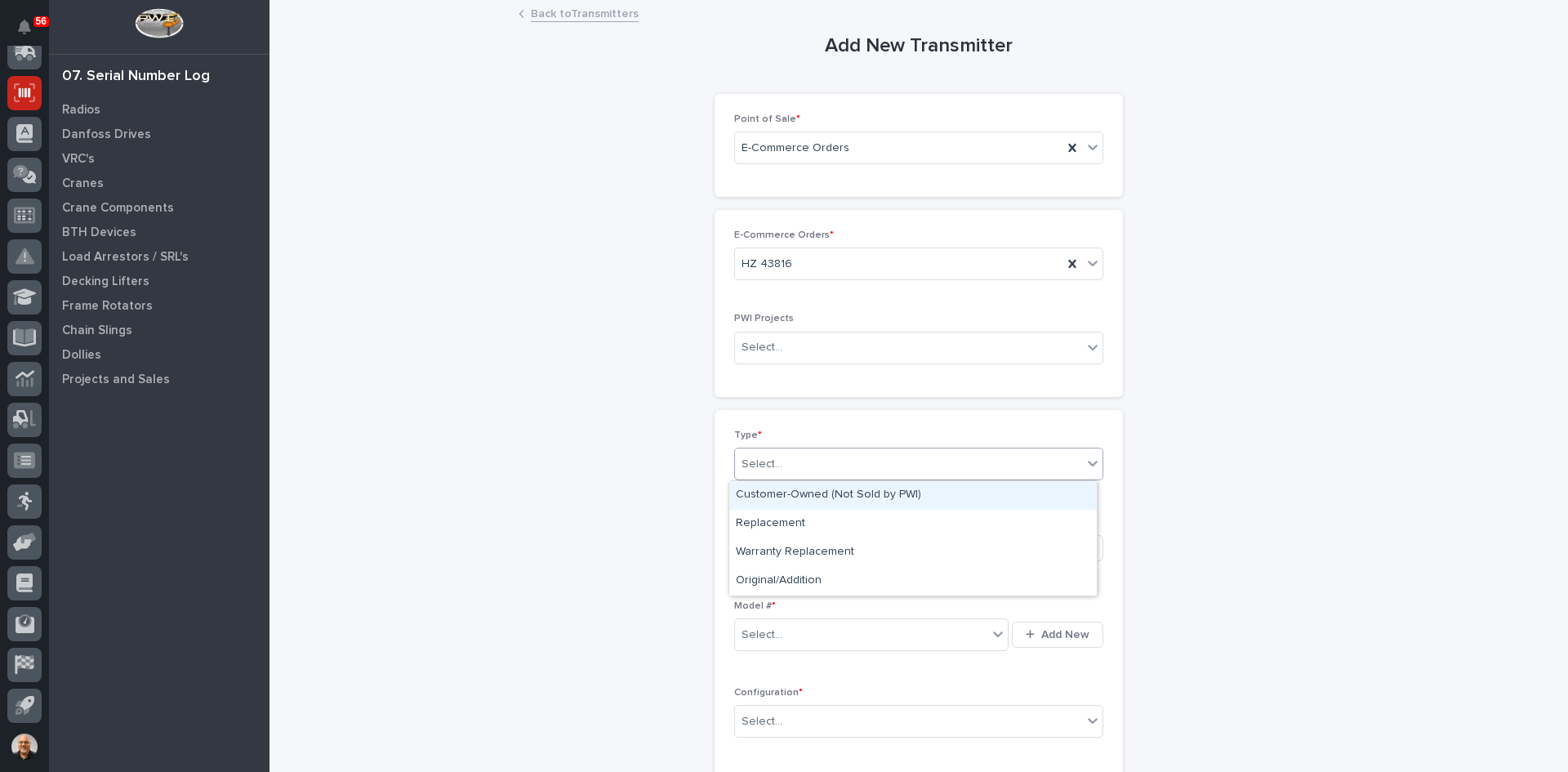
click at [803, 461] on div "Select..." at bounding box center [909, 464] width 347 height 27
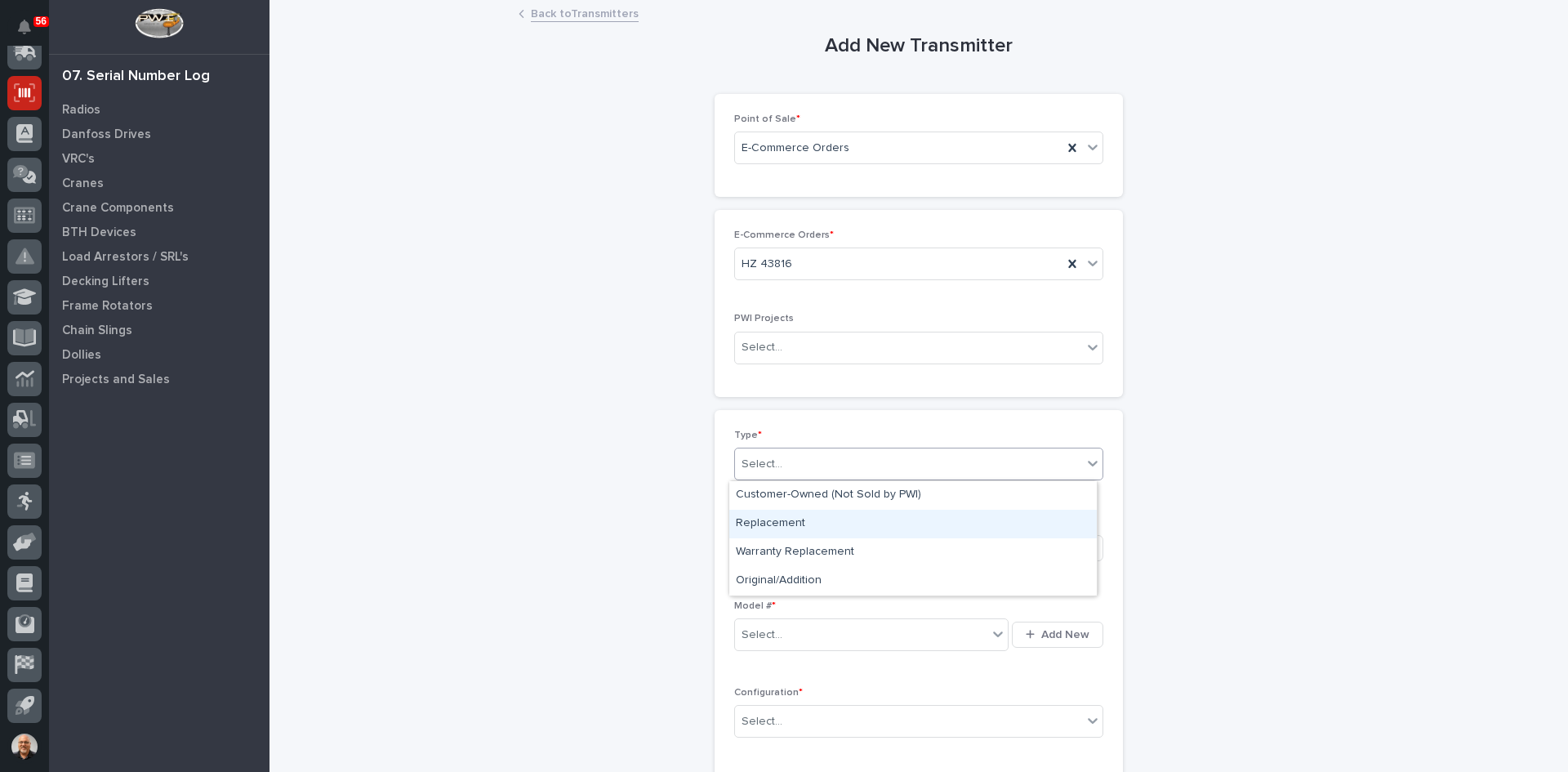
click at [786, 514] on div "Replacement" at bounding box center [913, 524] width 367 height 29
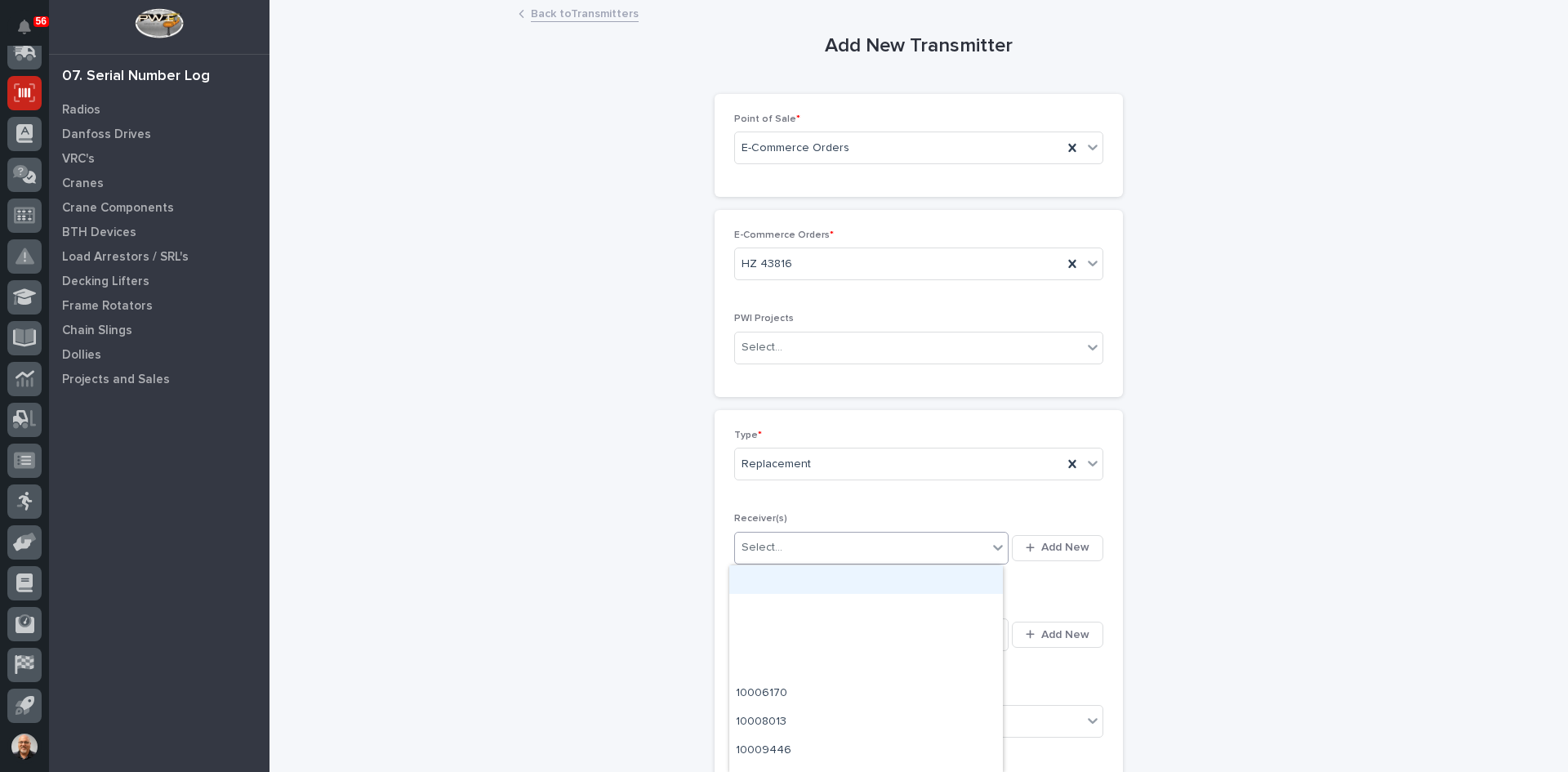
click at [785, 543] on div "Select..." at bounding box center [862, 547] width 253 height 27
type input "********"
click at [794, 576] on div "10045658" at bounding box center [867, 580] width 274 height 29
click at [818, 630] on div "Select..." at bounding box center [862, 635] width 253 height 27
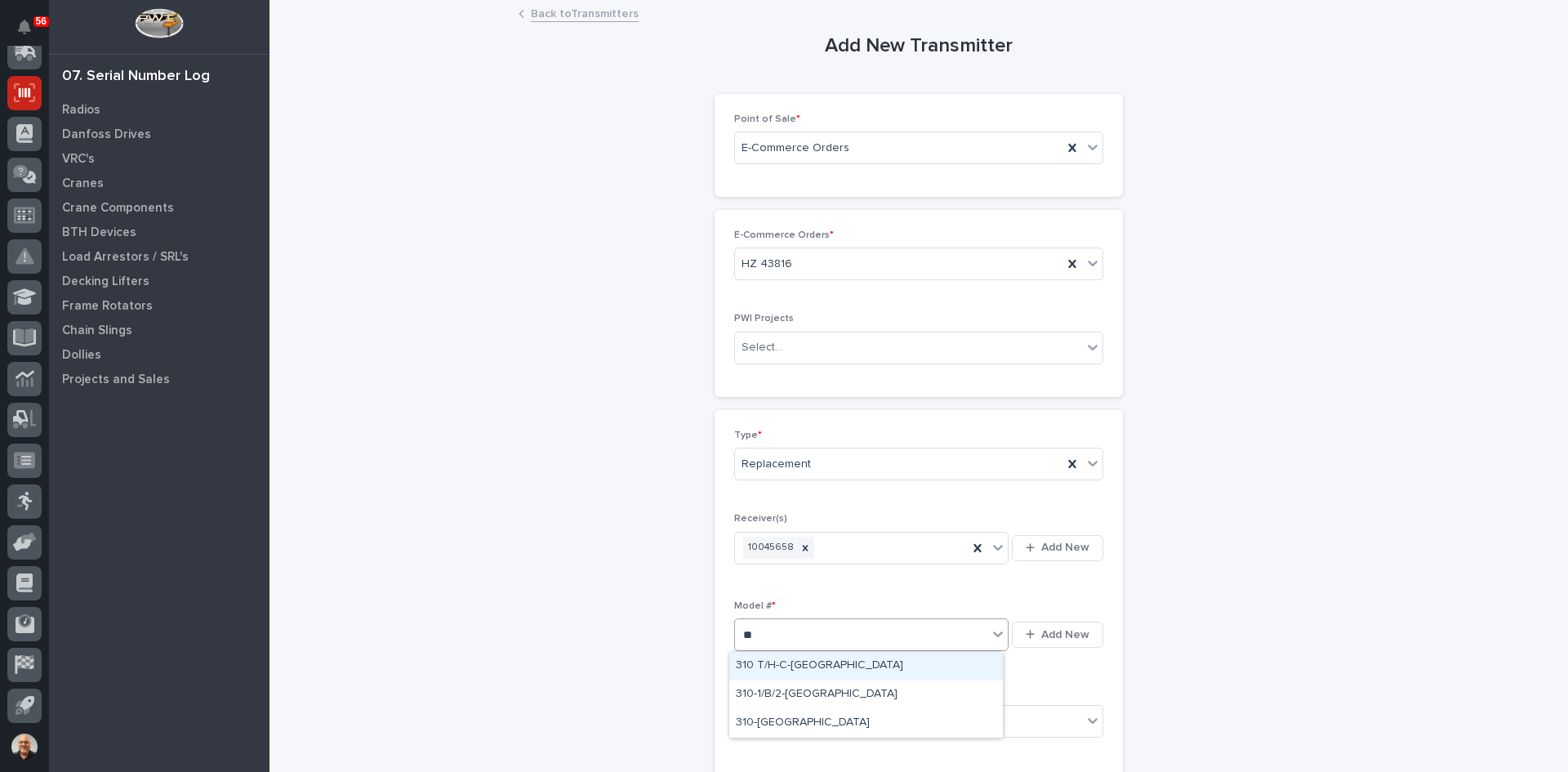
type input "***"
click at [759, 718] on div "310-[GEOGRAPHIC_DATA]" at bounding box center [867, 723] width 274 height 29
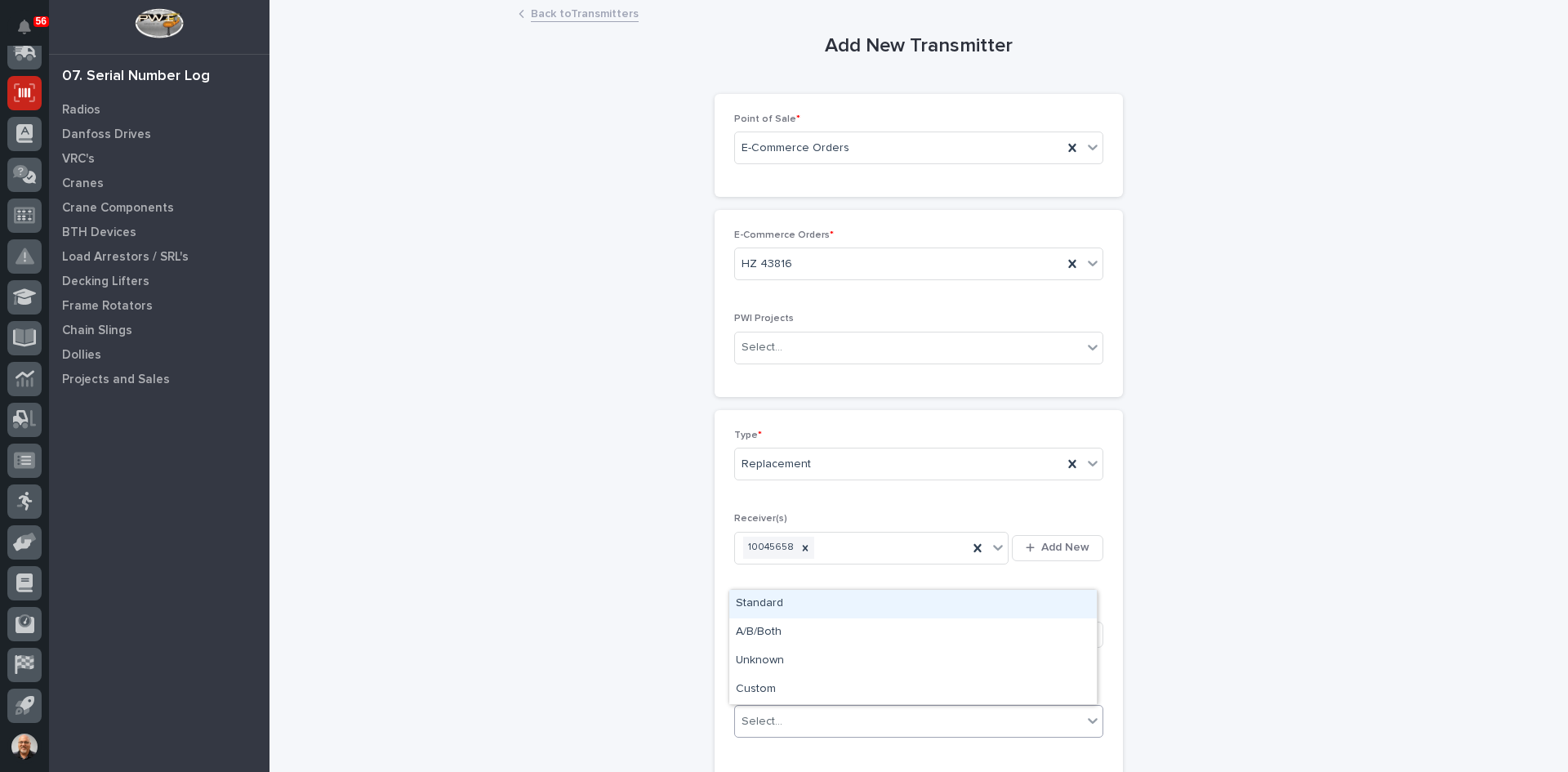
click at [790, 719] on div "Select..." at bounding box center [909, 722] width 347 height 27
click at [744, 602] on div "Standard" at bounding box center [913, 604] width 367 height 29
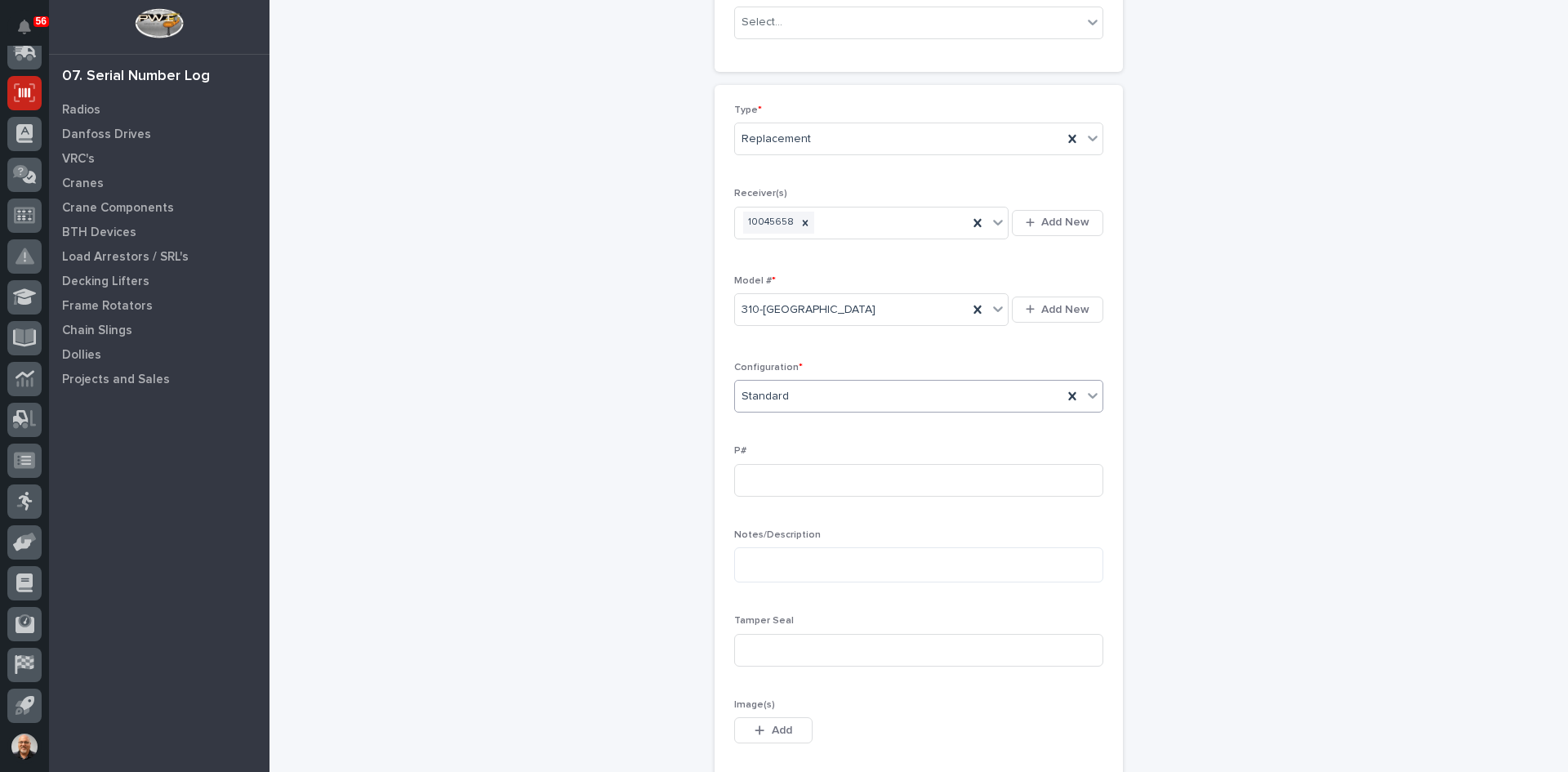
scroll to position [327, 0]
click at [754, 475] on input at bounding box center [919, 479] width 369 height 33
type input "PW1884-P"
click at [764, 645] on input at bounding box center [919, 649] width 369 height 33
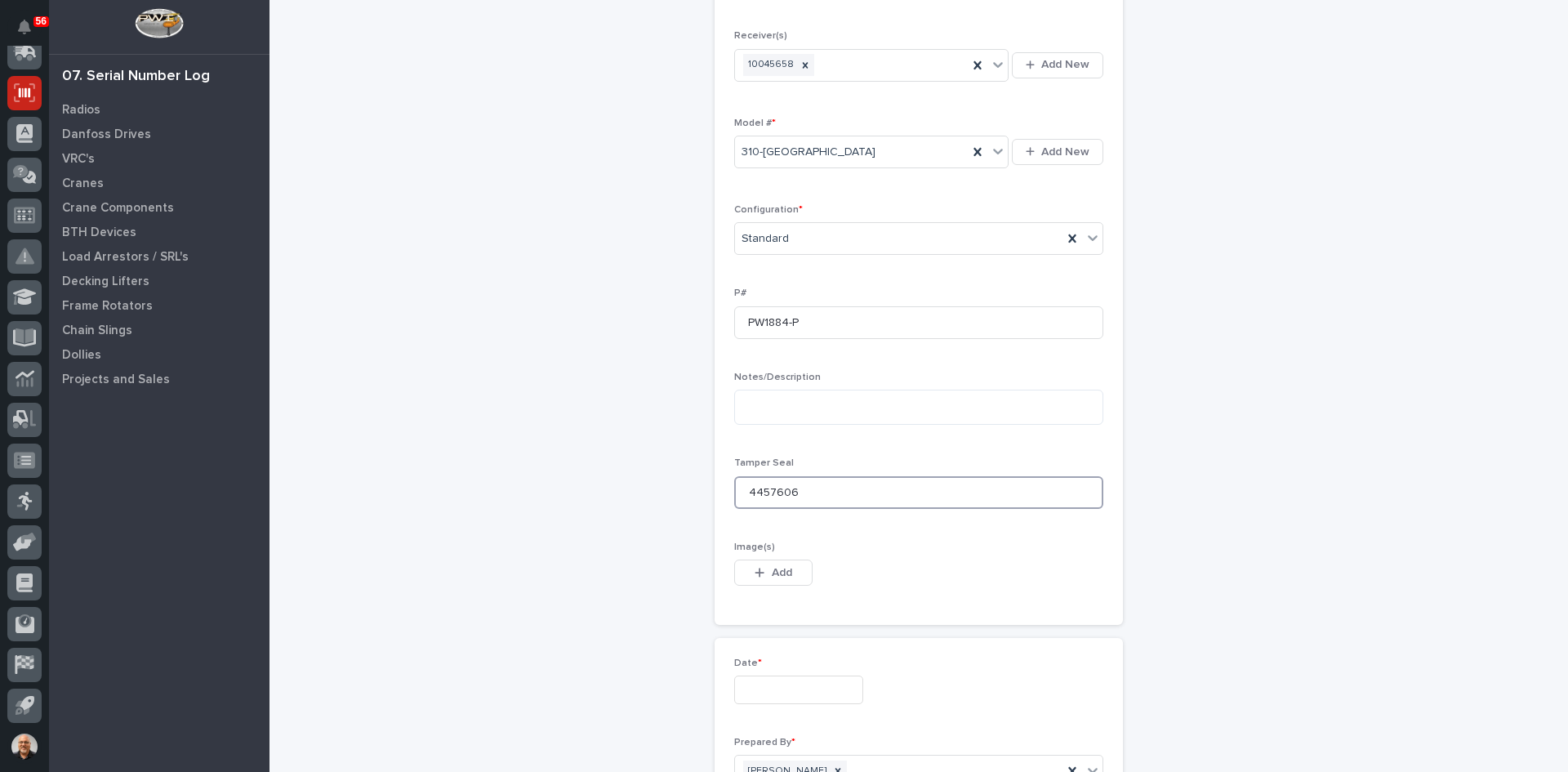
scroll to position [490, 0]
type input "4457606"
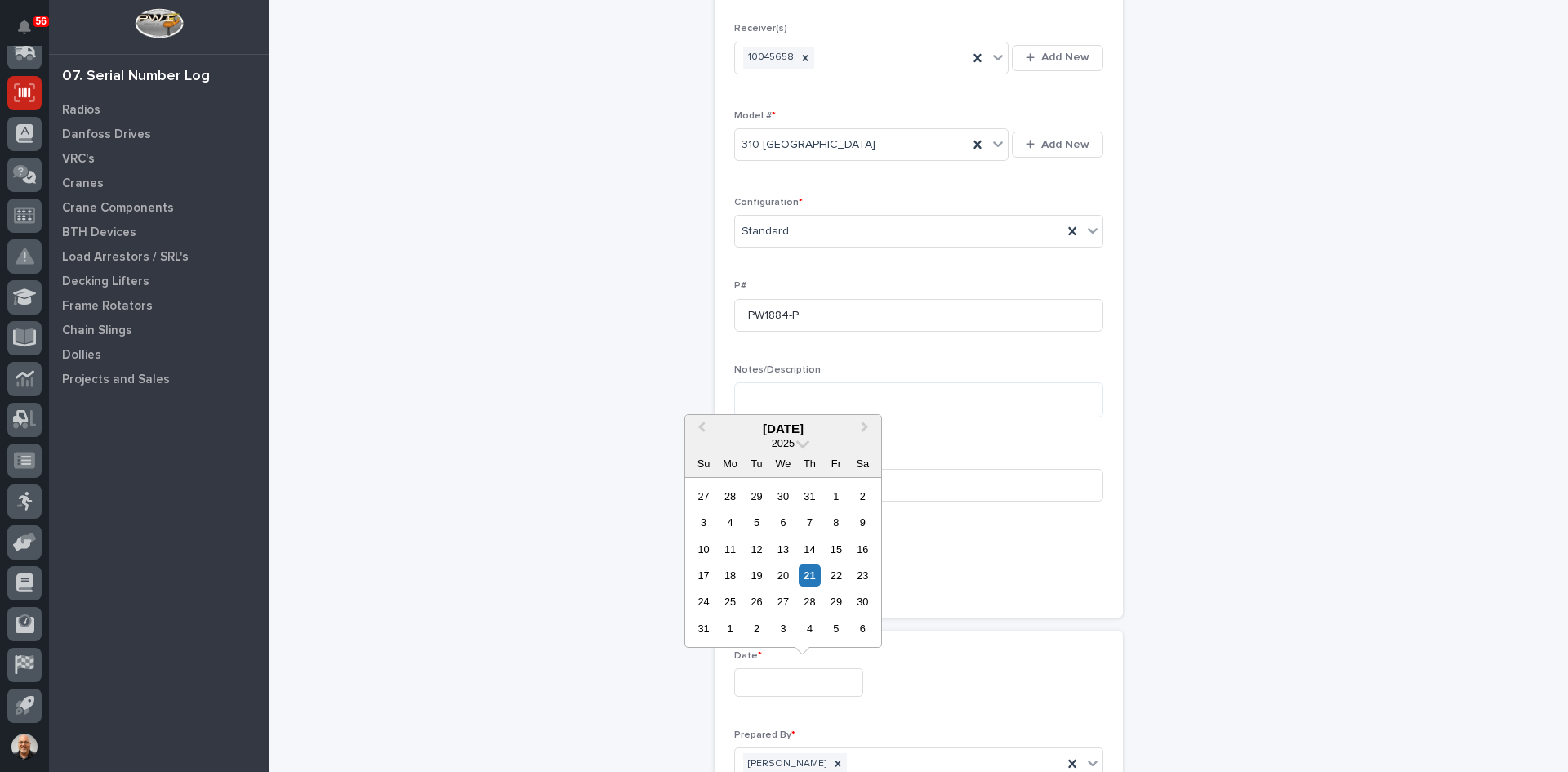
click at [768, 681] on input "text" at bounding box center [799, 683] width 129 height 29
click at [809, 578] on div "21" at bounding box center [810, 575] width 22 height 22
type input "**********"
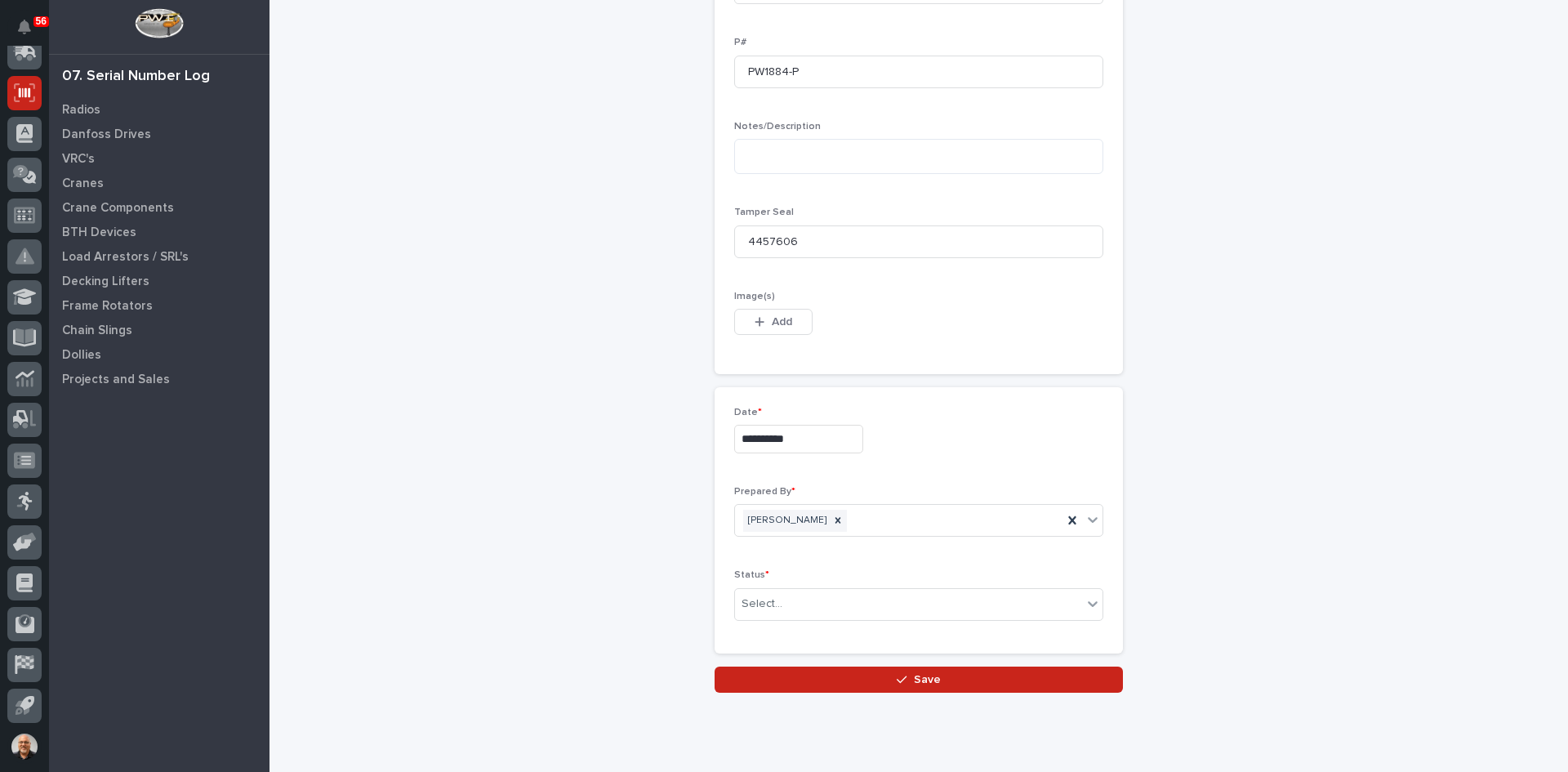
scroll to position [736, 0]
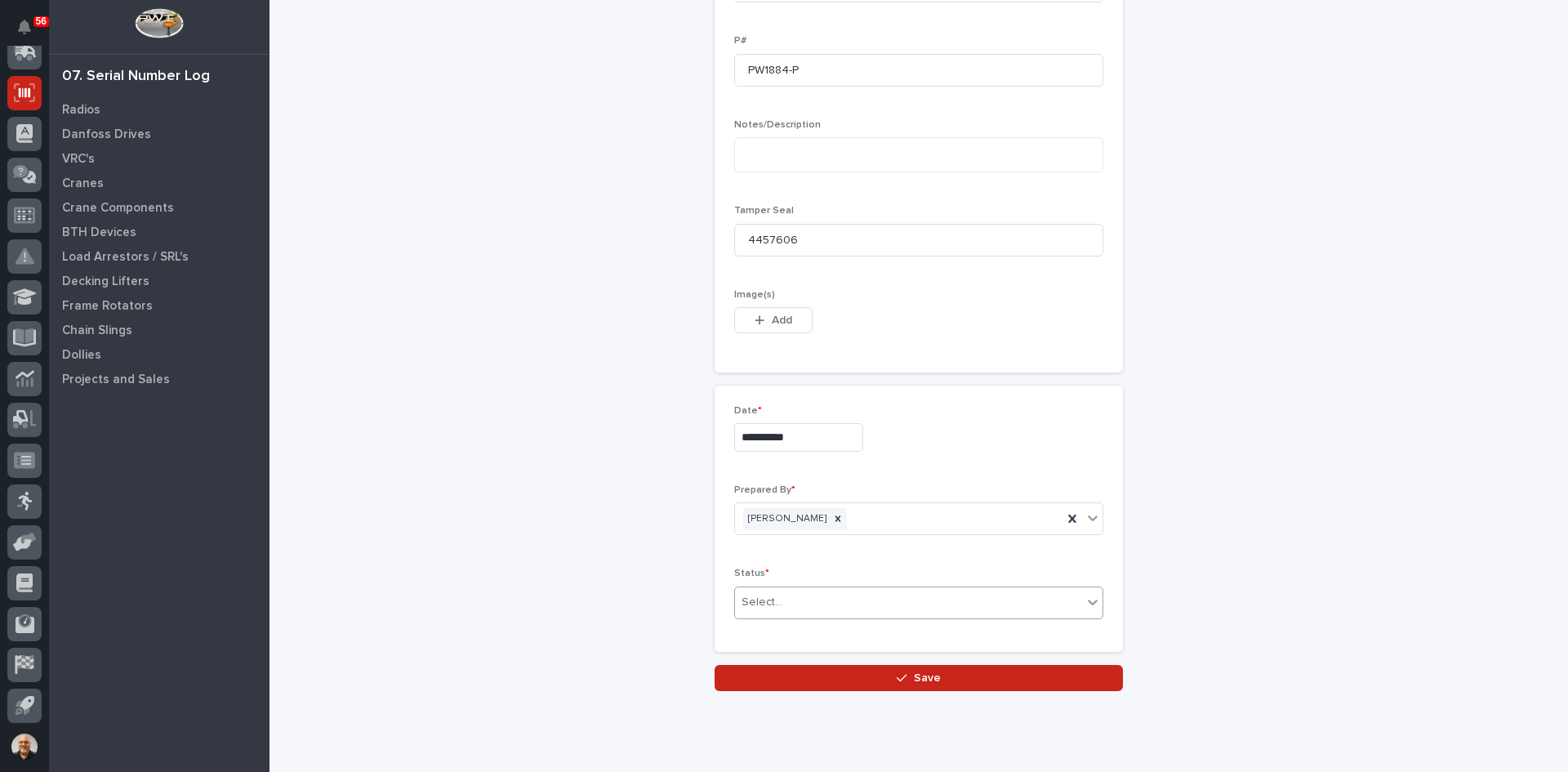
click at [778, 599] on div "Select..." at bounding box center [909, 603] width 347 height 27
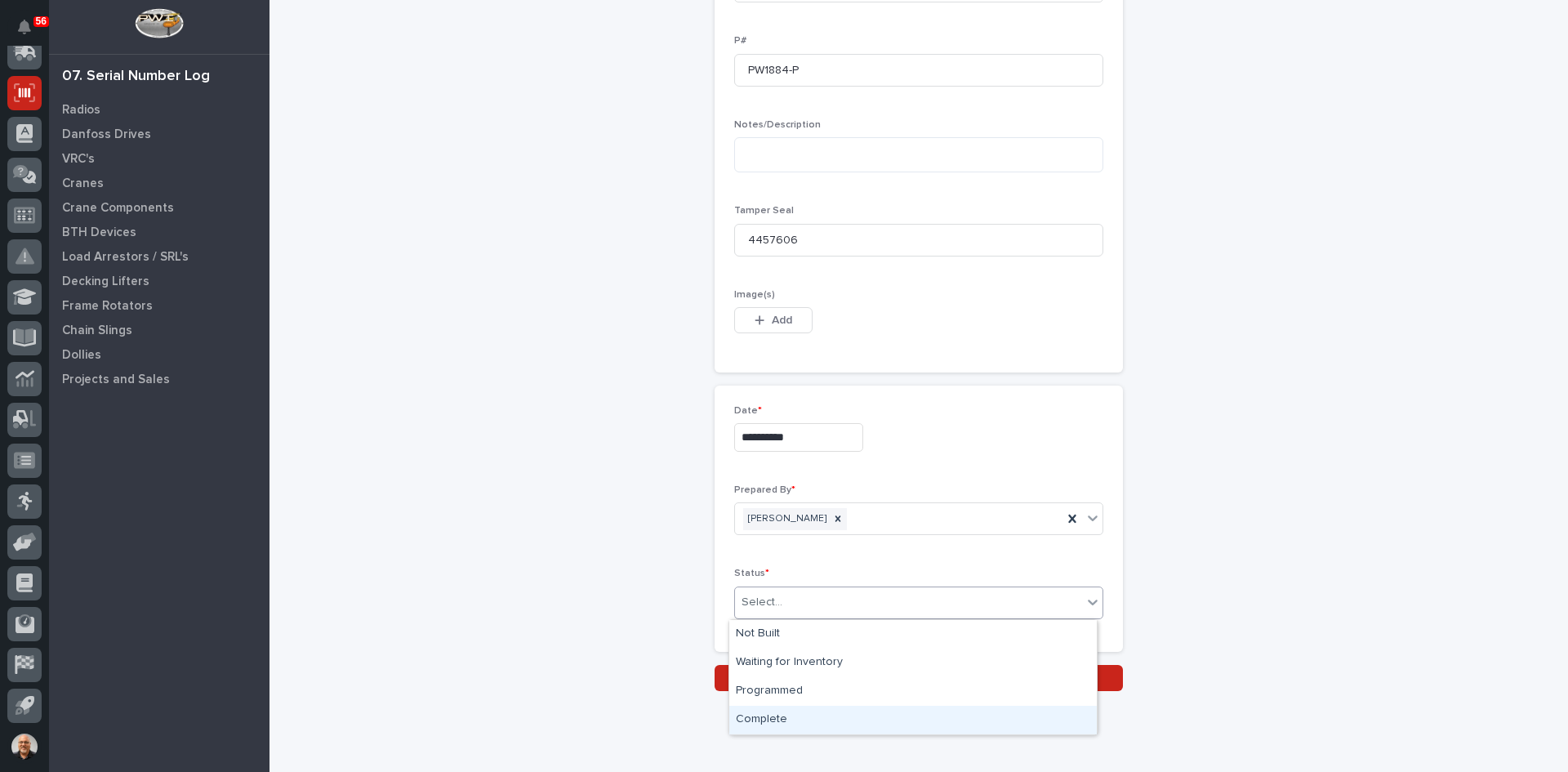
drag, startPoint x: 773, startPoint y: 704, endPoint x: 773, endPoint y: 718, distance: 14.0
click at [773, 718] on div "Complete" at bounding box center [913, 720] width 367 height 29
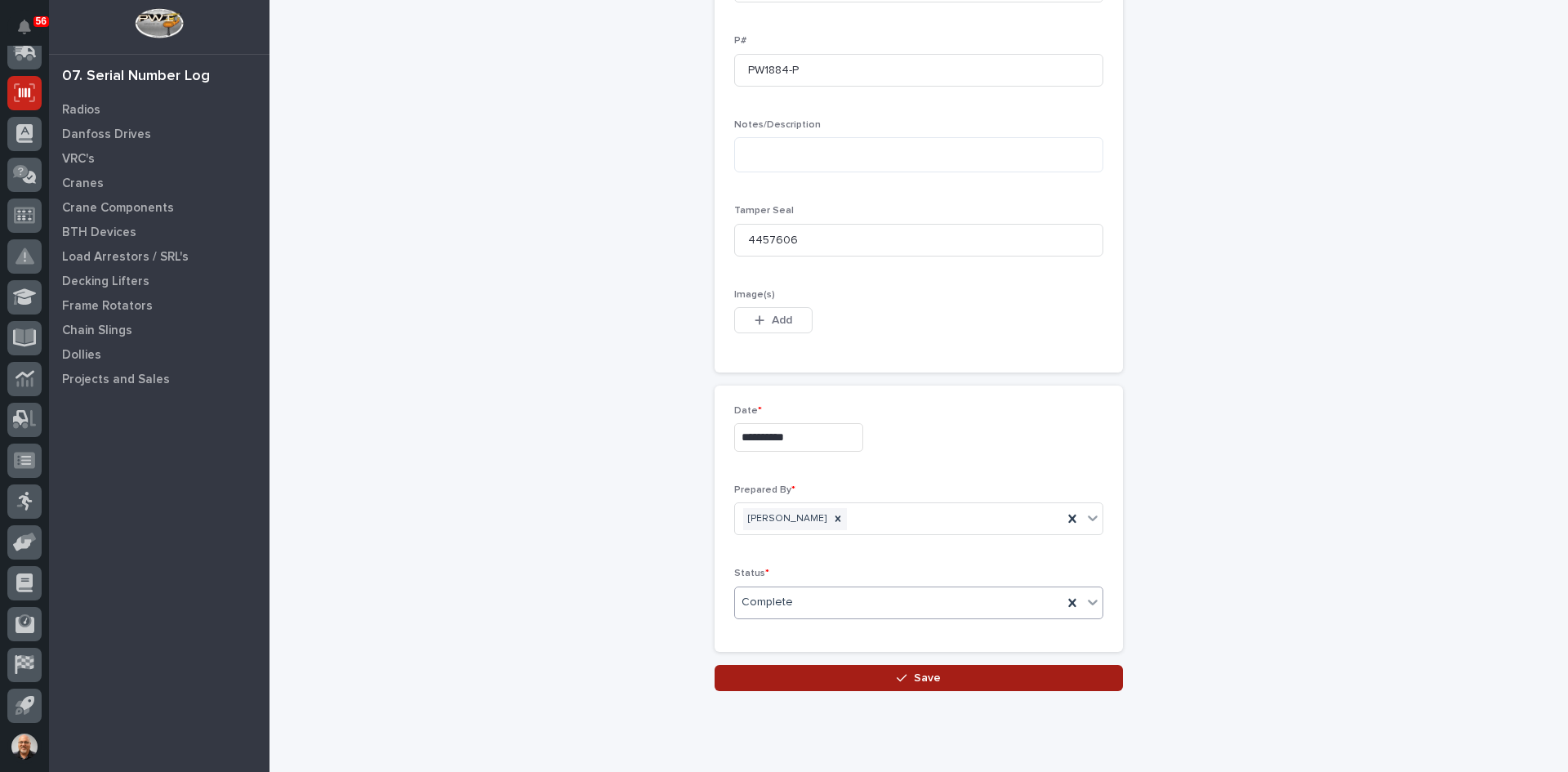
click at [926, 677] on span "Save" at bounding box center [927, 679] width 27 height 15
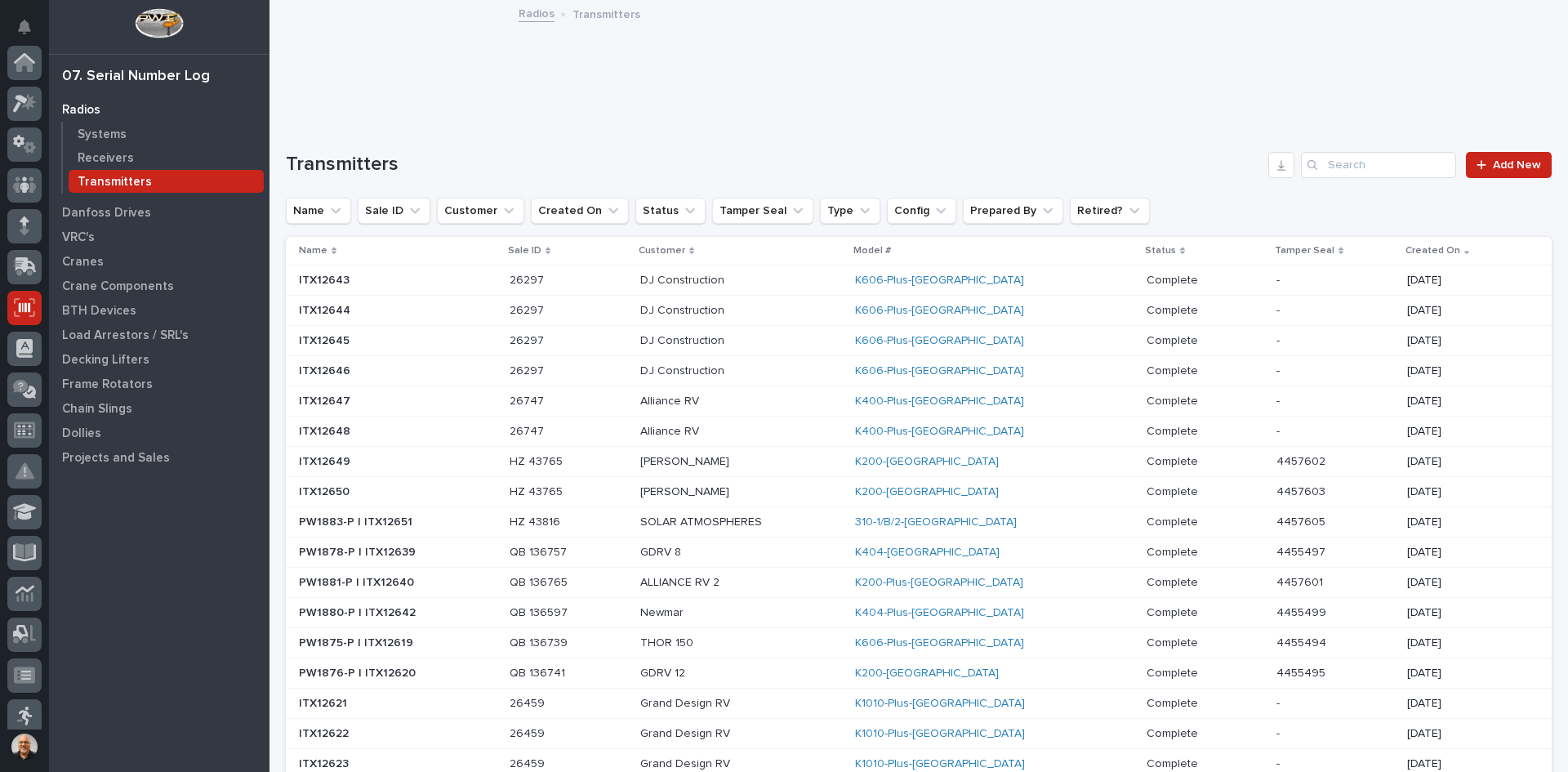
scroll to position [215, 0]
